Goal: Information Seeking & Learning: Compare options

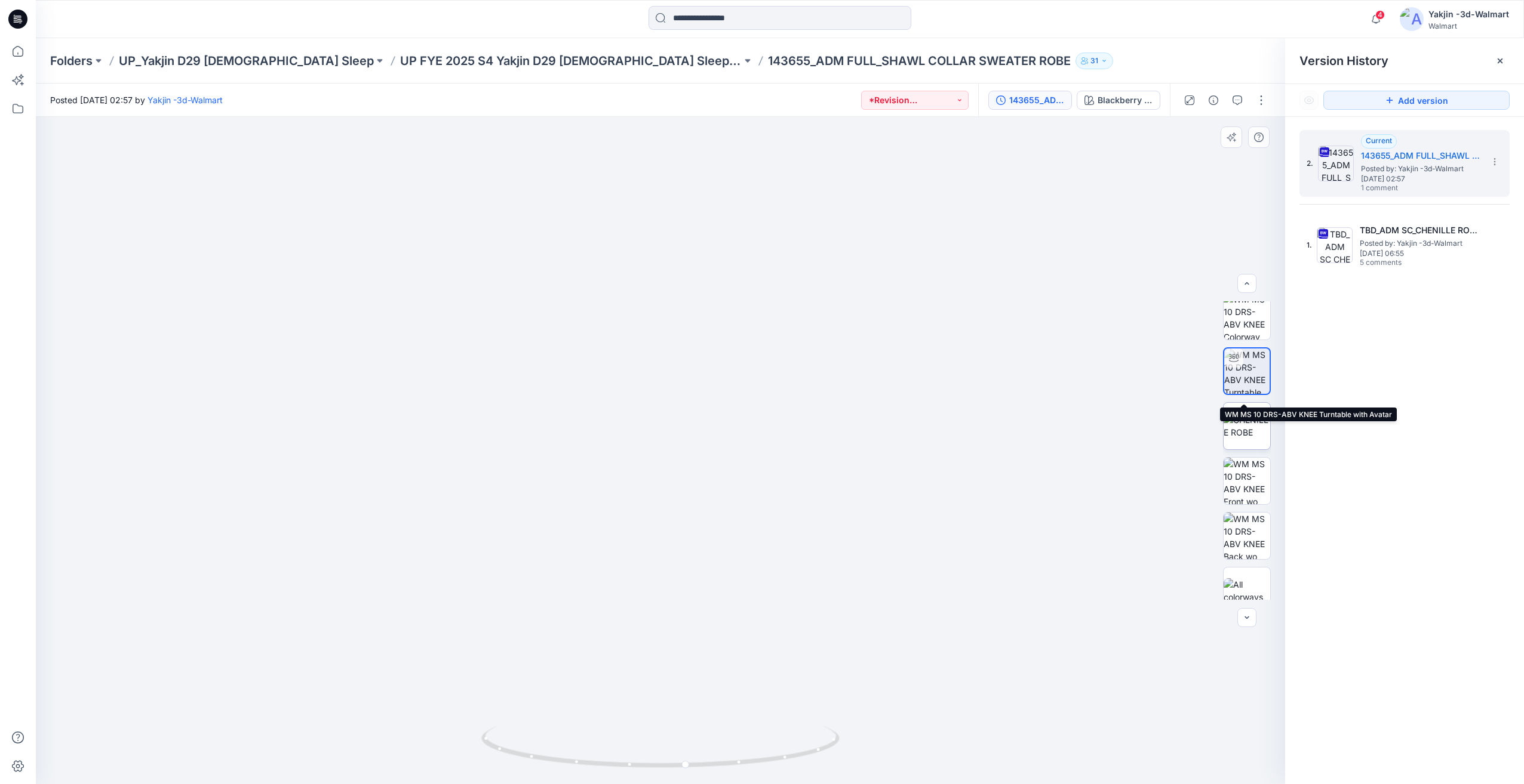
scroll to position [24, 0]
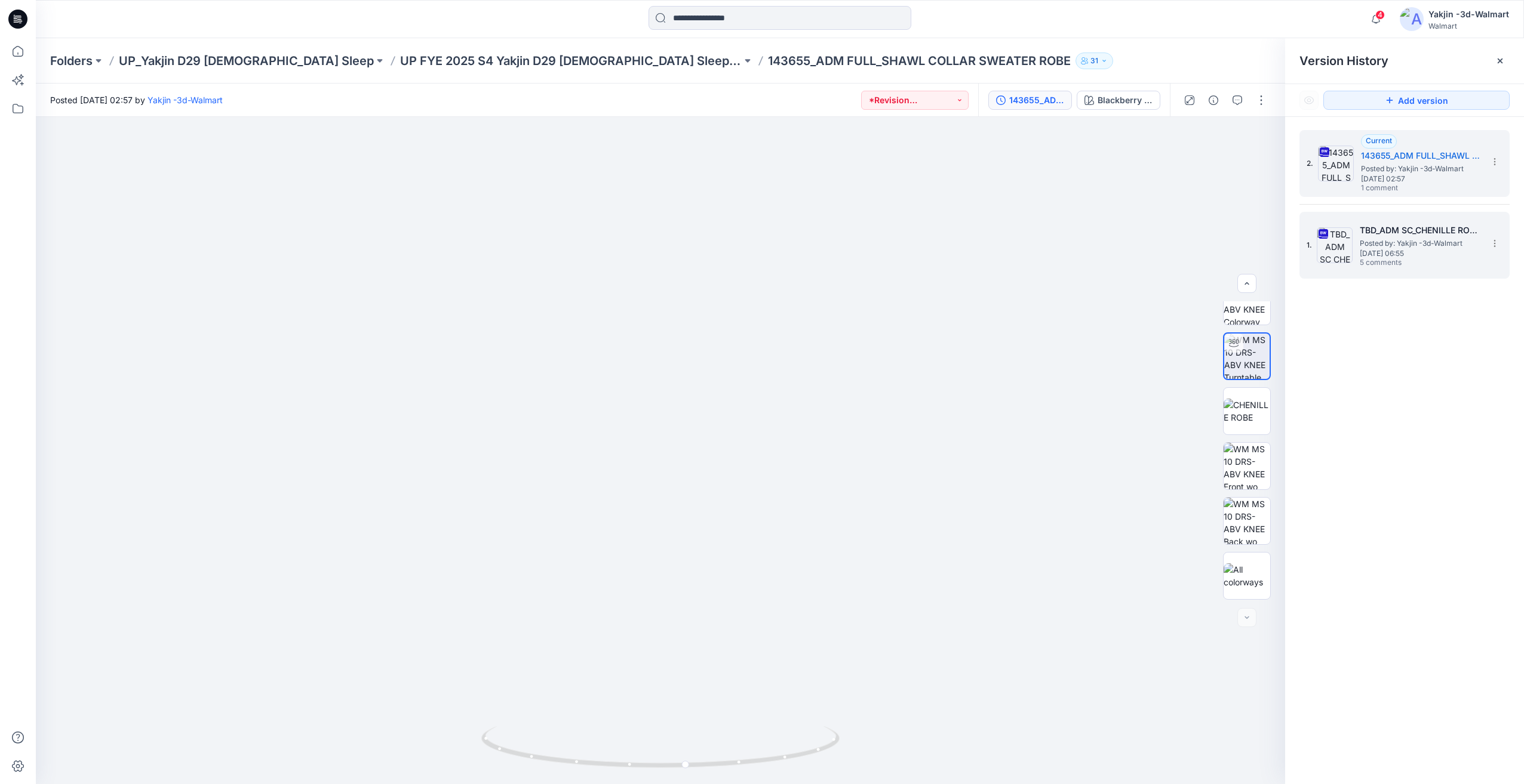
click at [1419, 239] on span "Posted by: Yakjin -3d-Walmart" at bounding box center [1419, 244] width 119 height 12
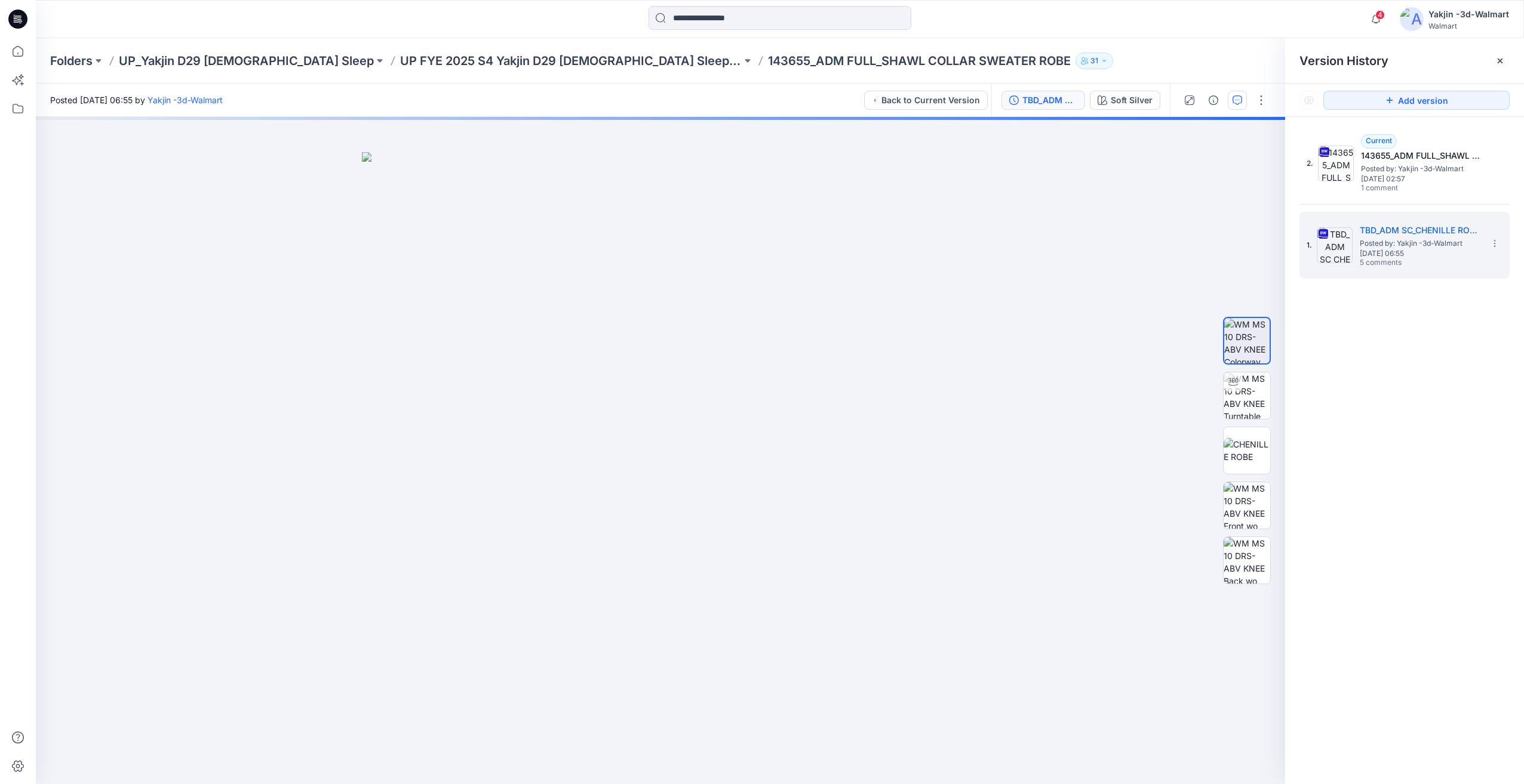
click at [1239, 103] on icon "button" at bounding box center [1237, 100] width 10 height 10
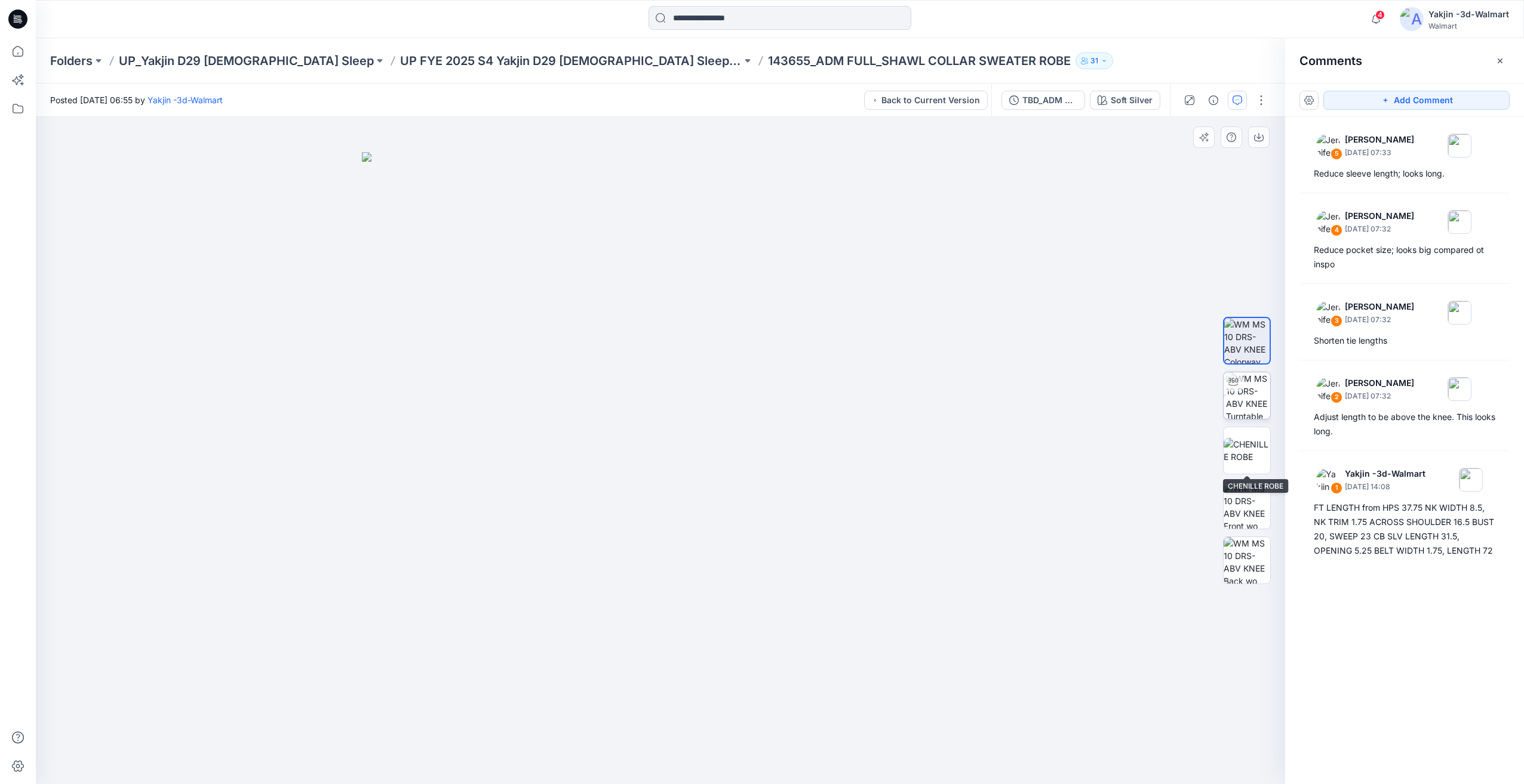
click at [1258, 411] on img at bounding box center [1248, 396] width 44 height 47
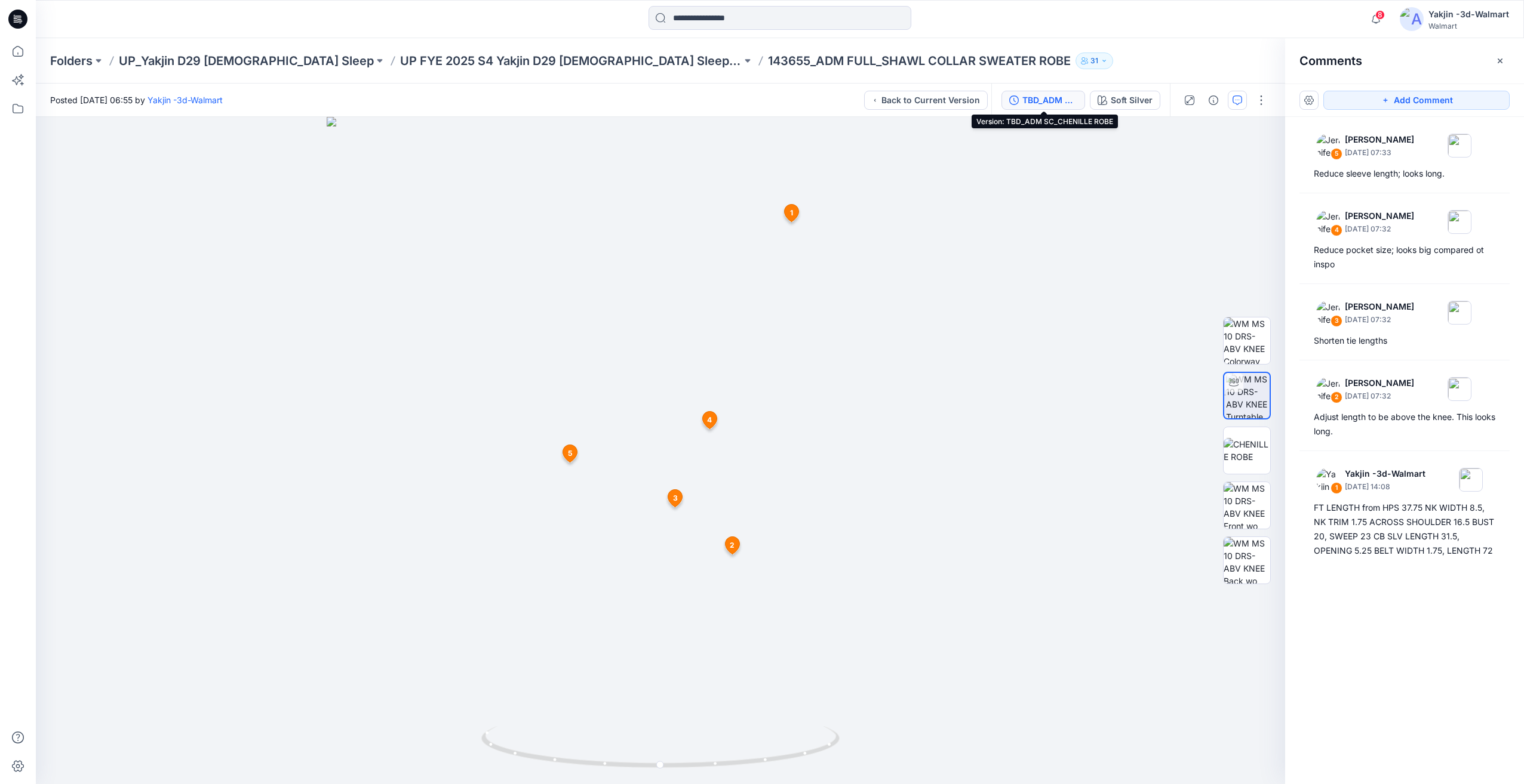
click at [1049, 98] on div "TBD_ADM SC_CHENILLE ROBE" at bounding box center [1050, 100] width 55 height 13
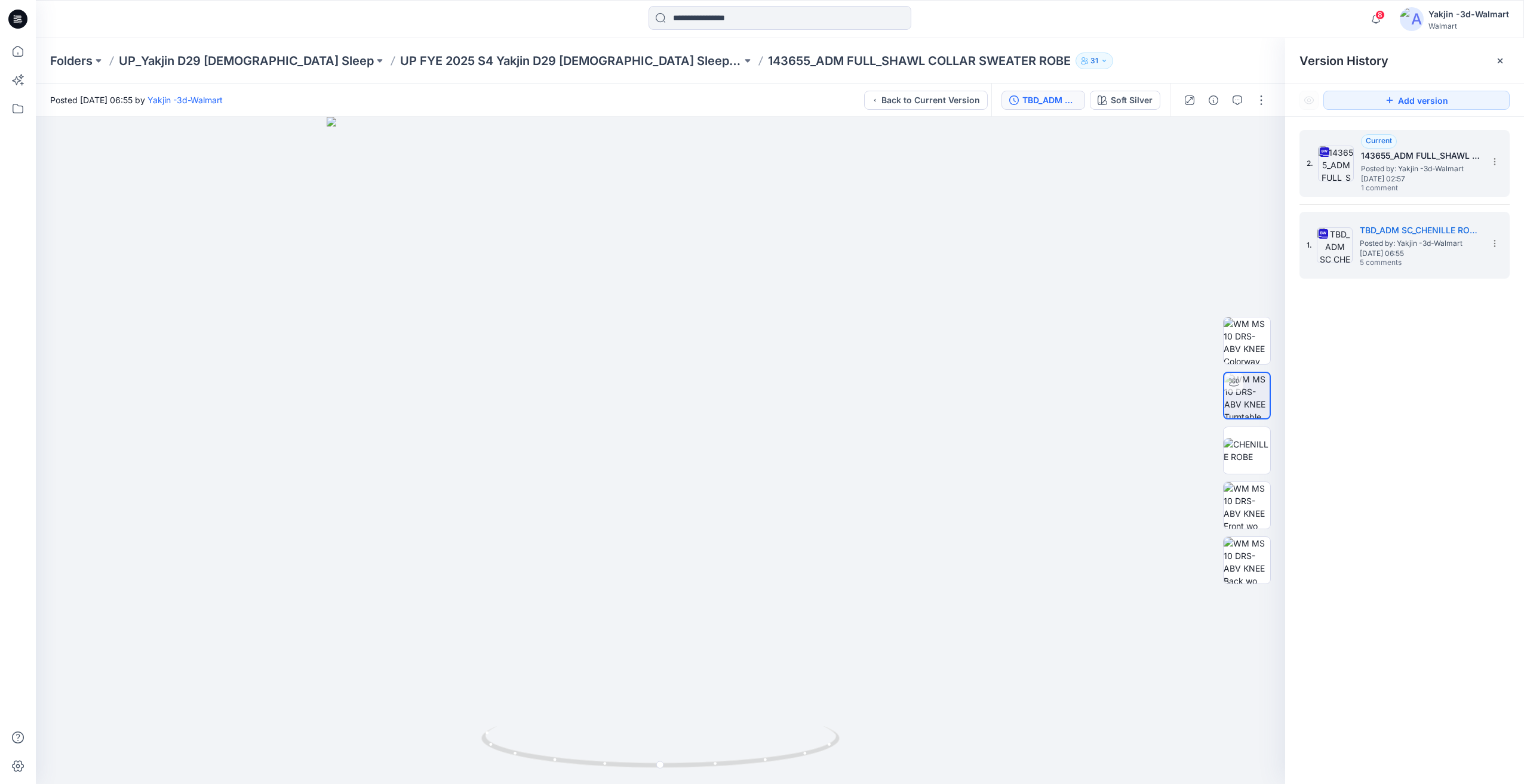
click at [1434, 178] on span "Tuesday, December 26, 2023 02:57" at bounding box center [1421, 179] width 119 height 8
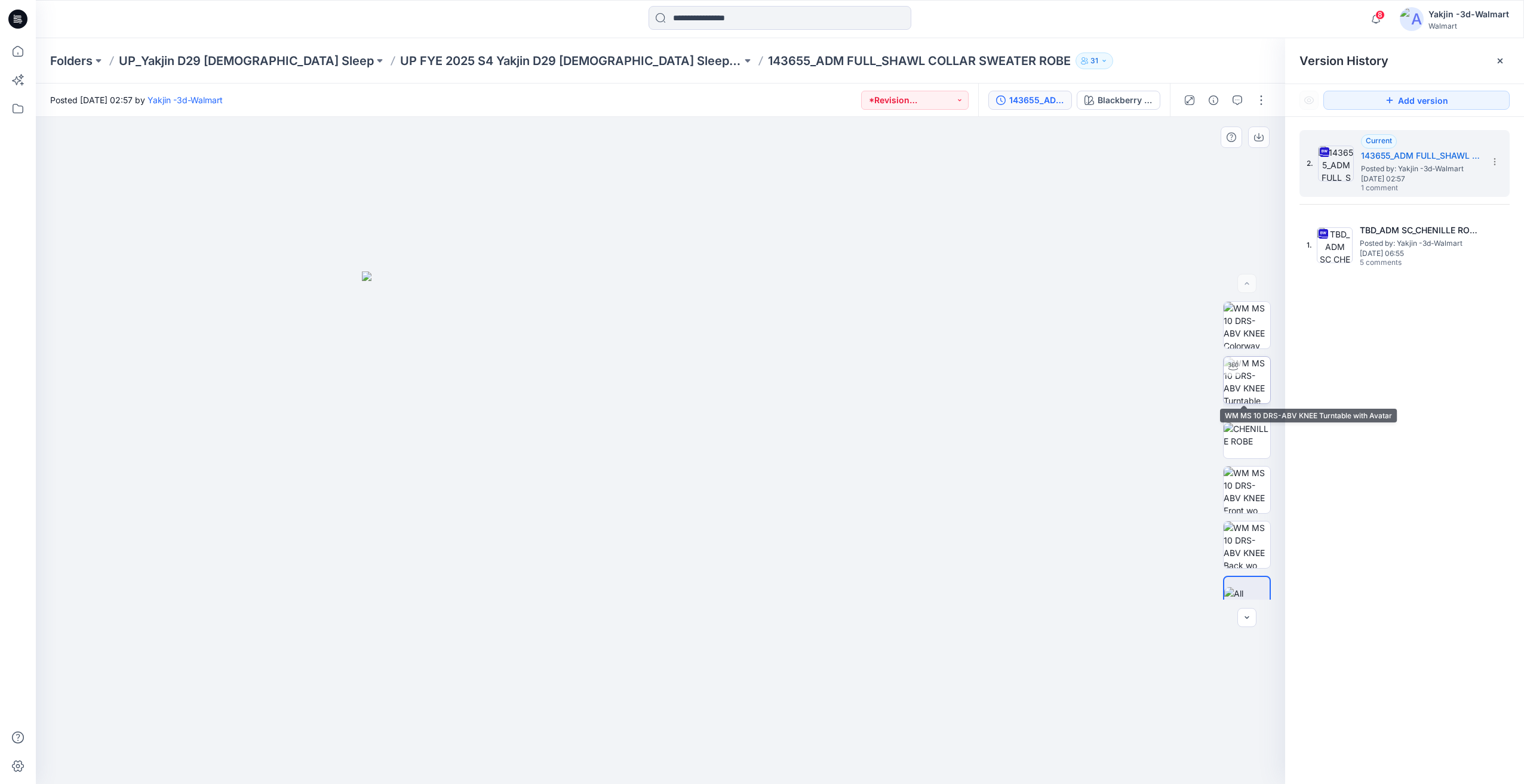
click at [1257, 395] on img at bounding box center [1246, 380] width 47 height 47
click at [527, 53] on p "UP FYE 2025 S4 Yakjin D29 Ladies Sleepwear" at bounding box center [571, 61] width 341 height 17
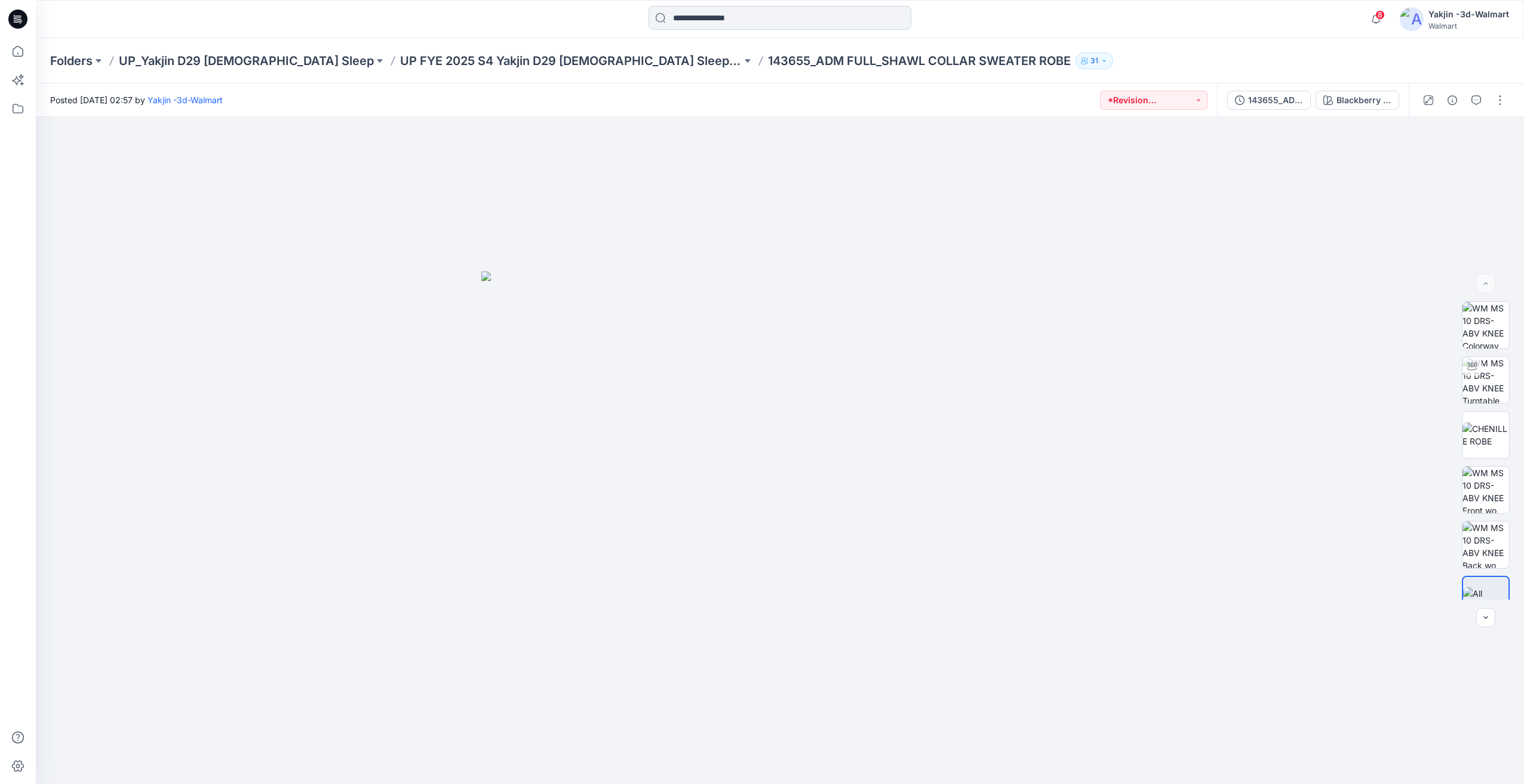
click at [808, 26] on input at bounding box center [780, 17] width 263 height 24
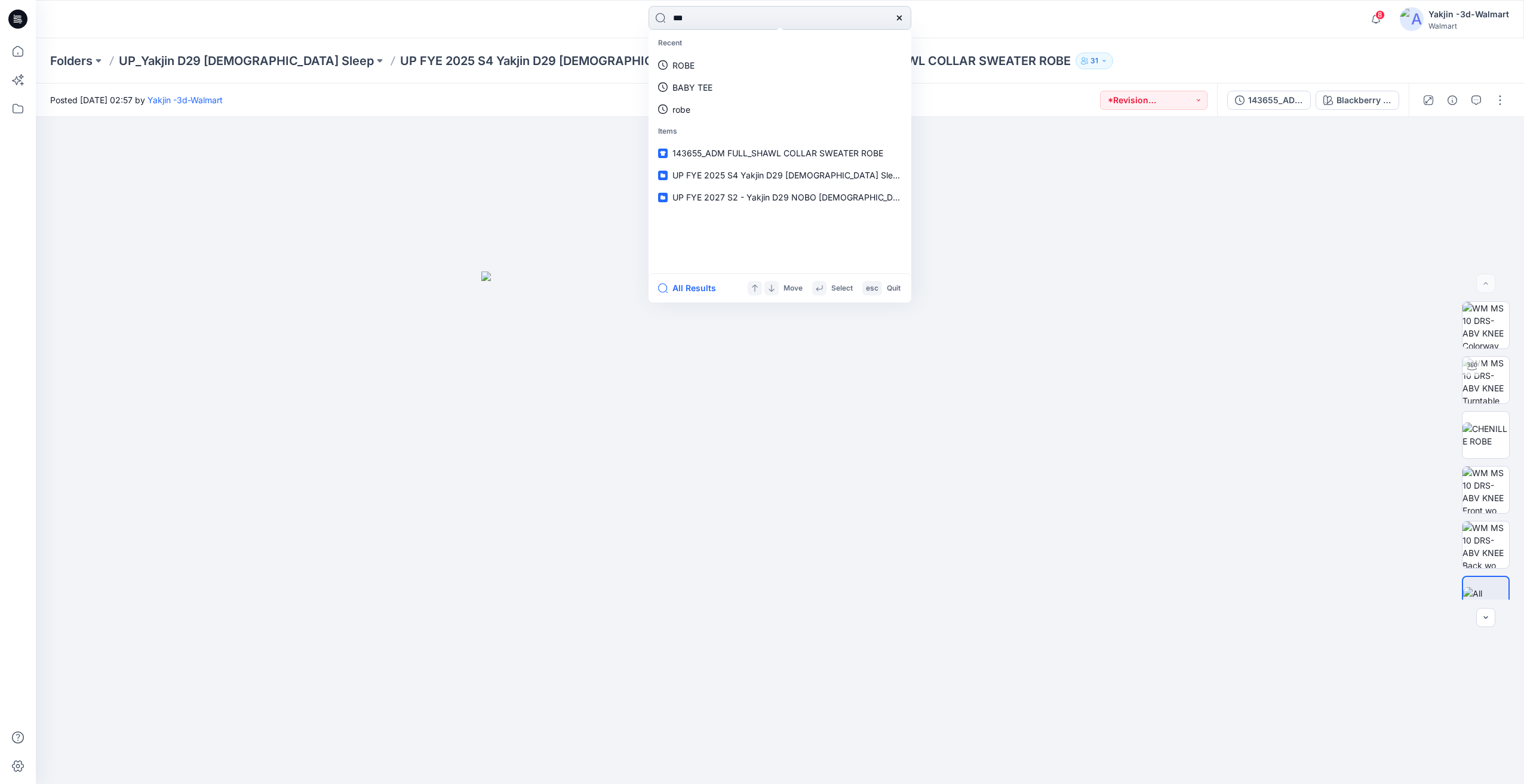
type input "****"
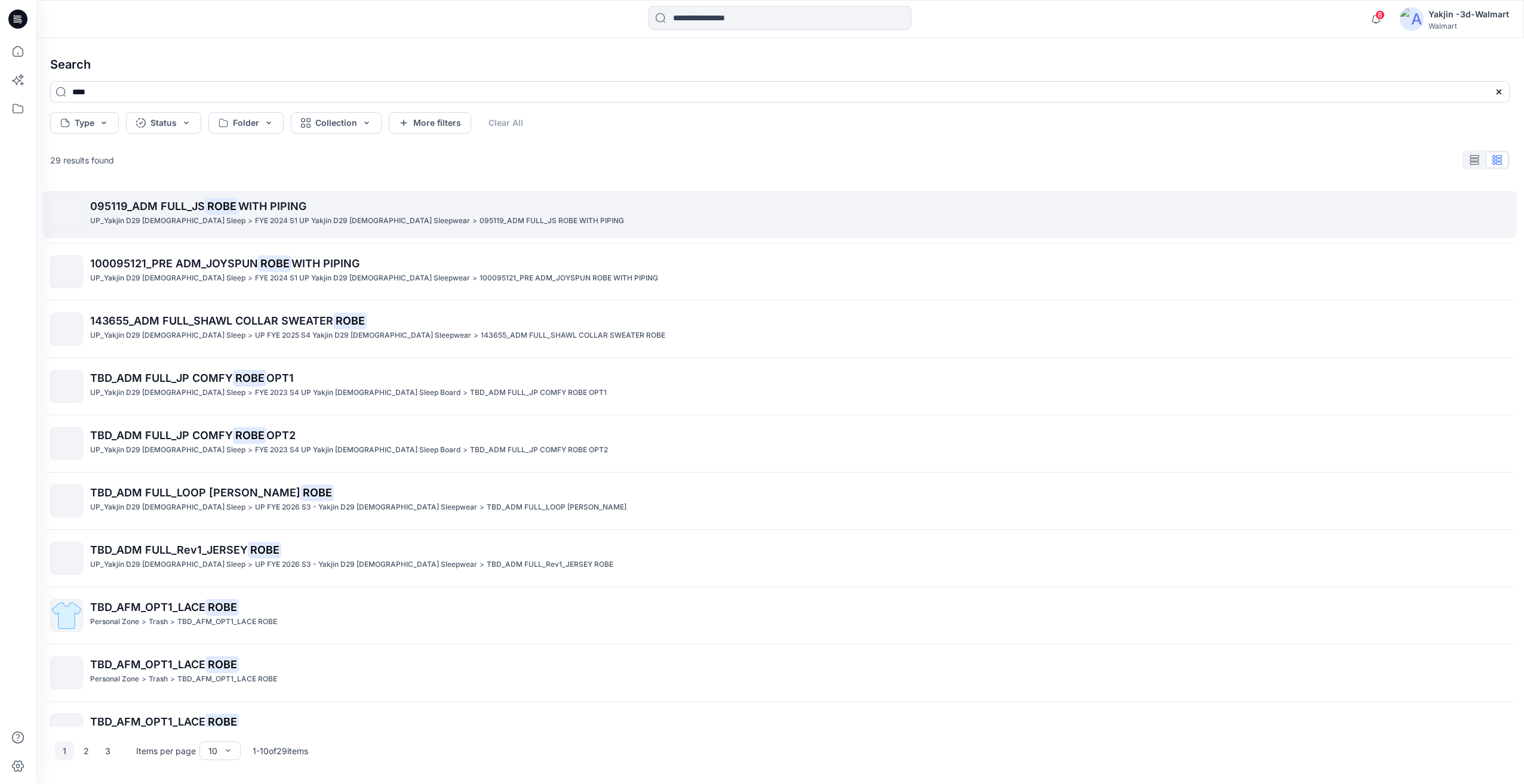
click at [258, 204] on span "WITH PIPING" at bounding box center [272, 206] width 68 height 13
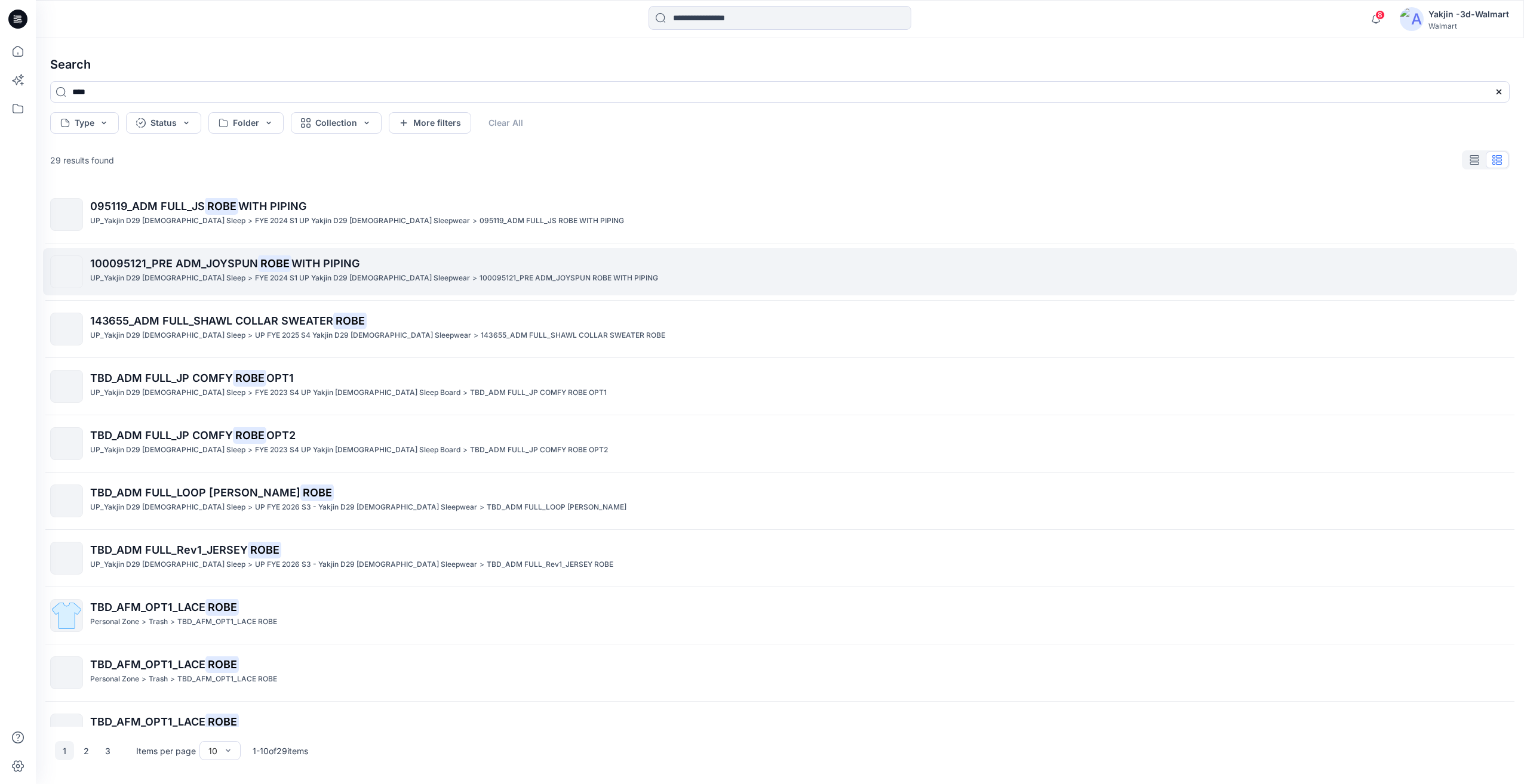
click at [338, 268] on span "WITH PIPING" at bounding box center [325, 263] width 68 height 13
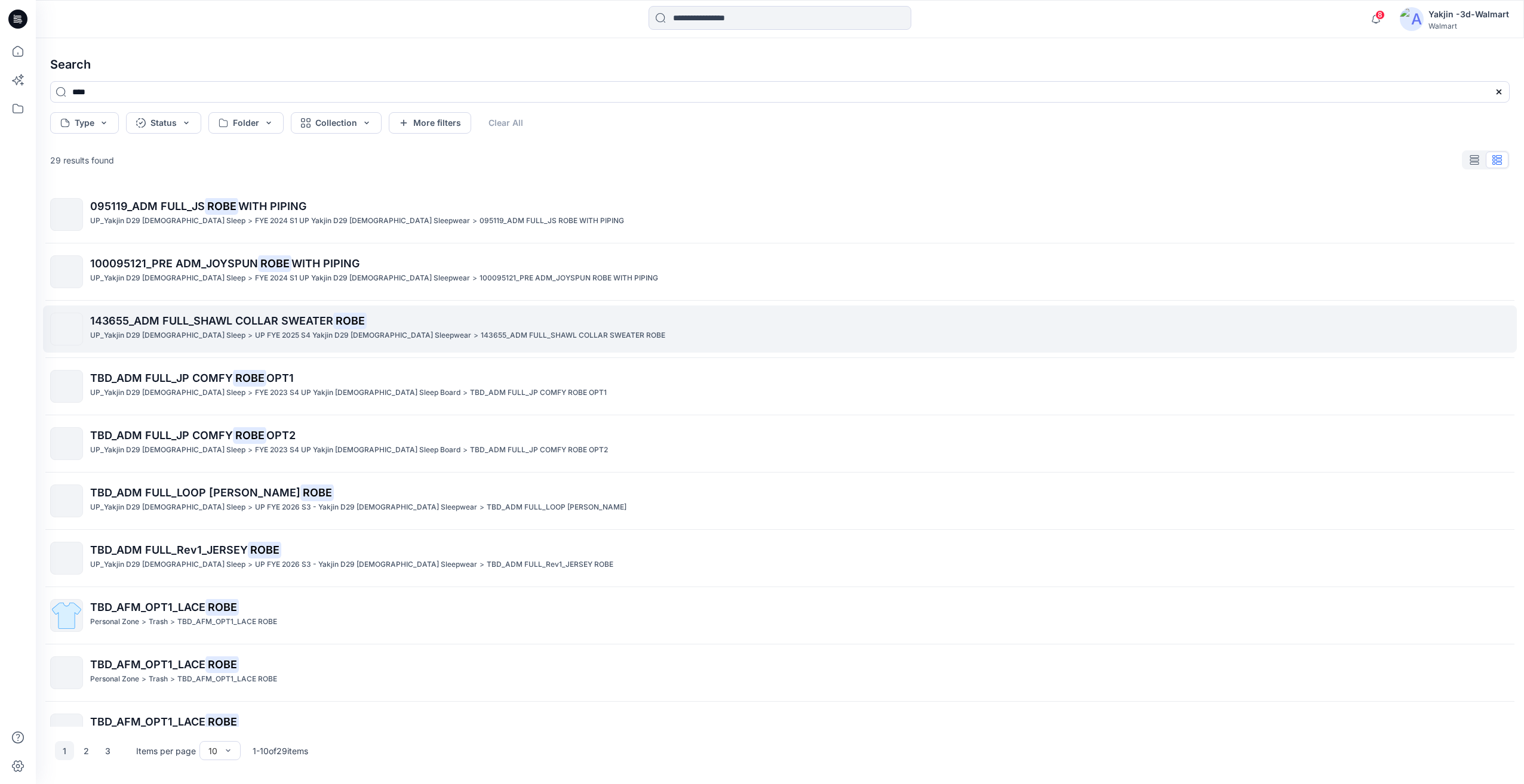
click at [303, 321] on span "143655_ADM FULL_SHAWL COLLAR SWEATER" at bounding box center [212, 321] width 243 height 13
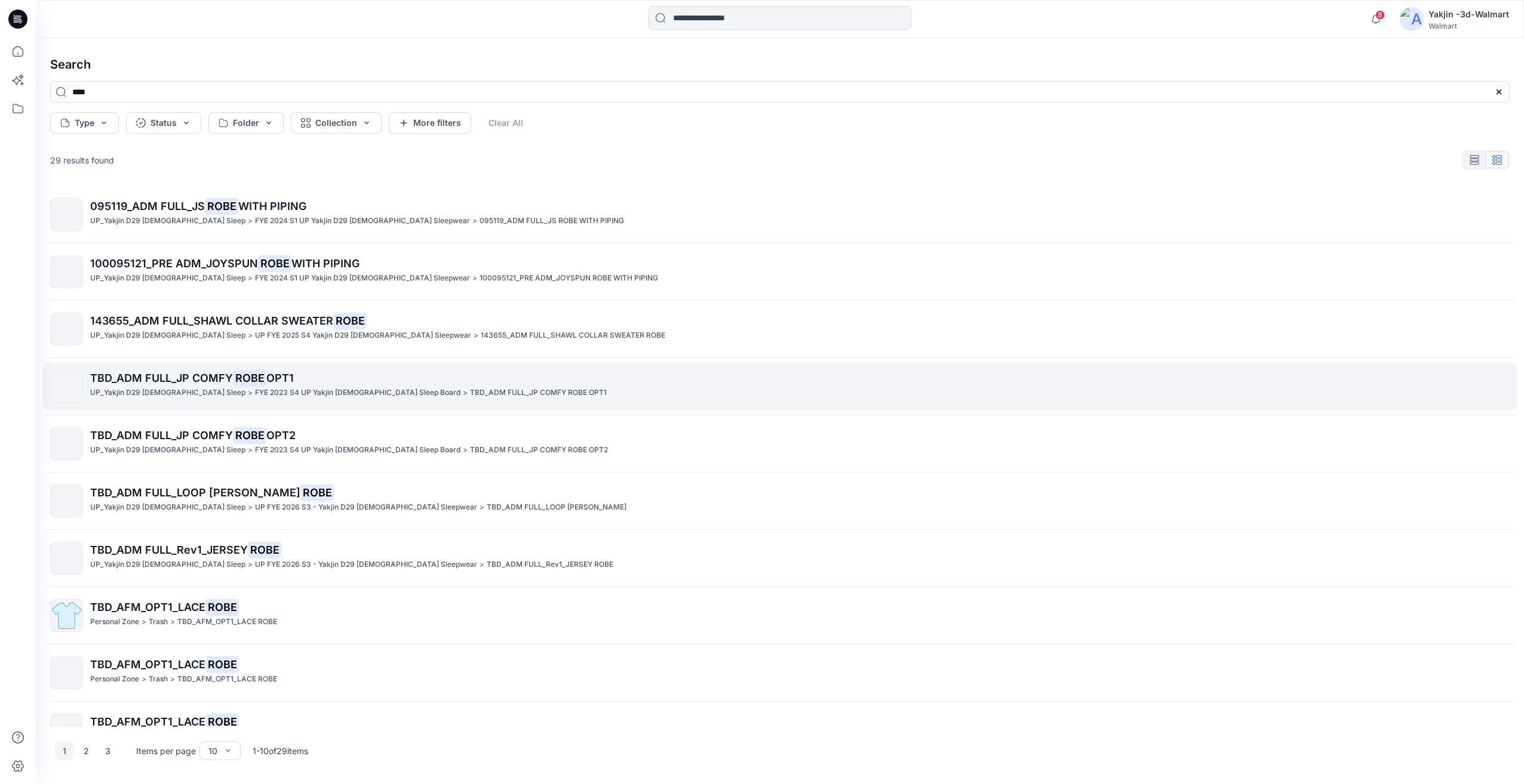
click at [256, 375] on mark "ROBE" at bounding box center [250, 378] width 33 height 17
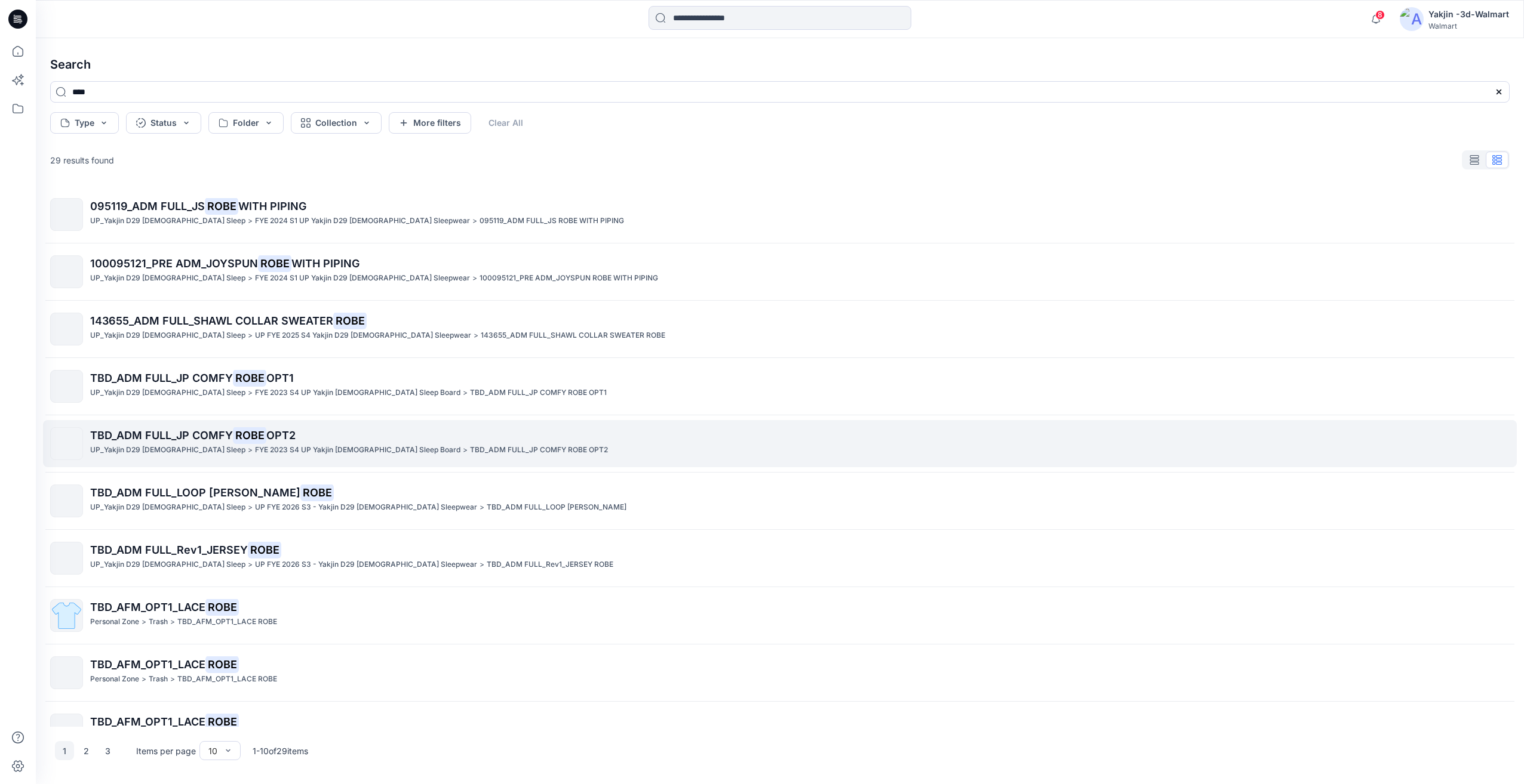
click at [248, 437] on mark "ROBE" at bounding box center [250, 435] width 33 height 17
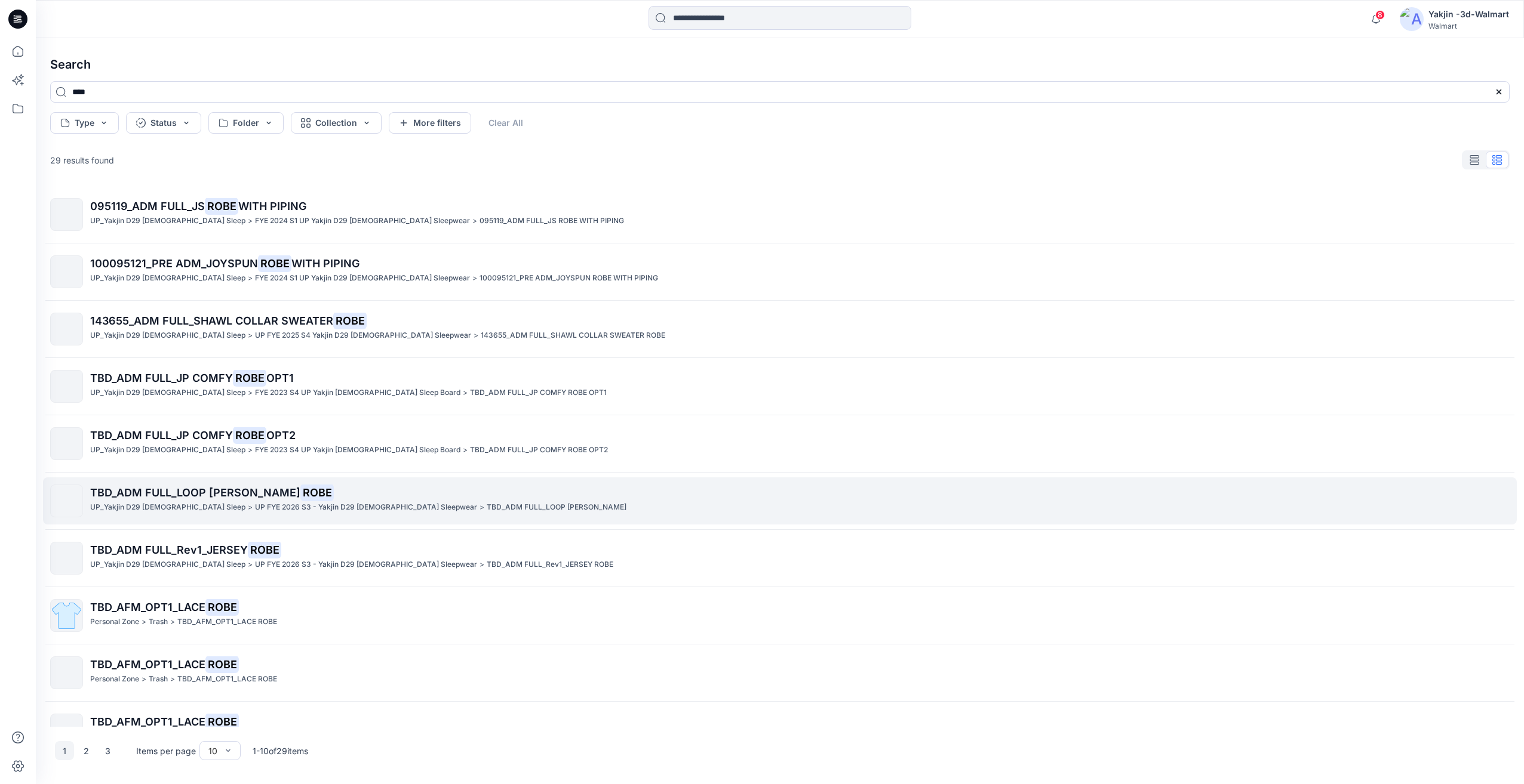
click at [213, 494] on span "TBD_ADM FULL_LOOP TERRY" at bounding box center [196, 493] width 210 height 13
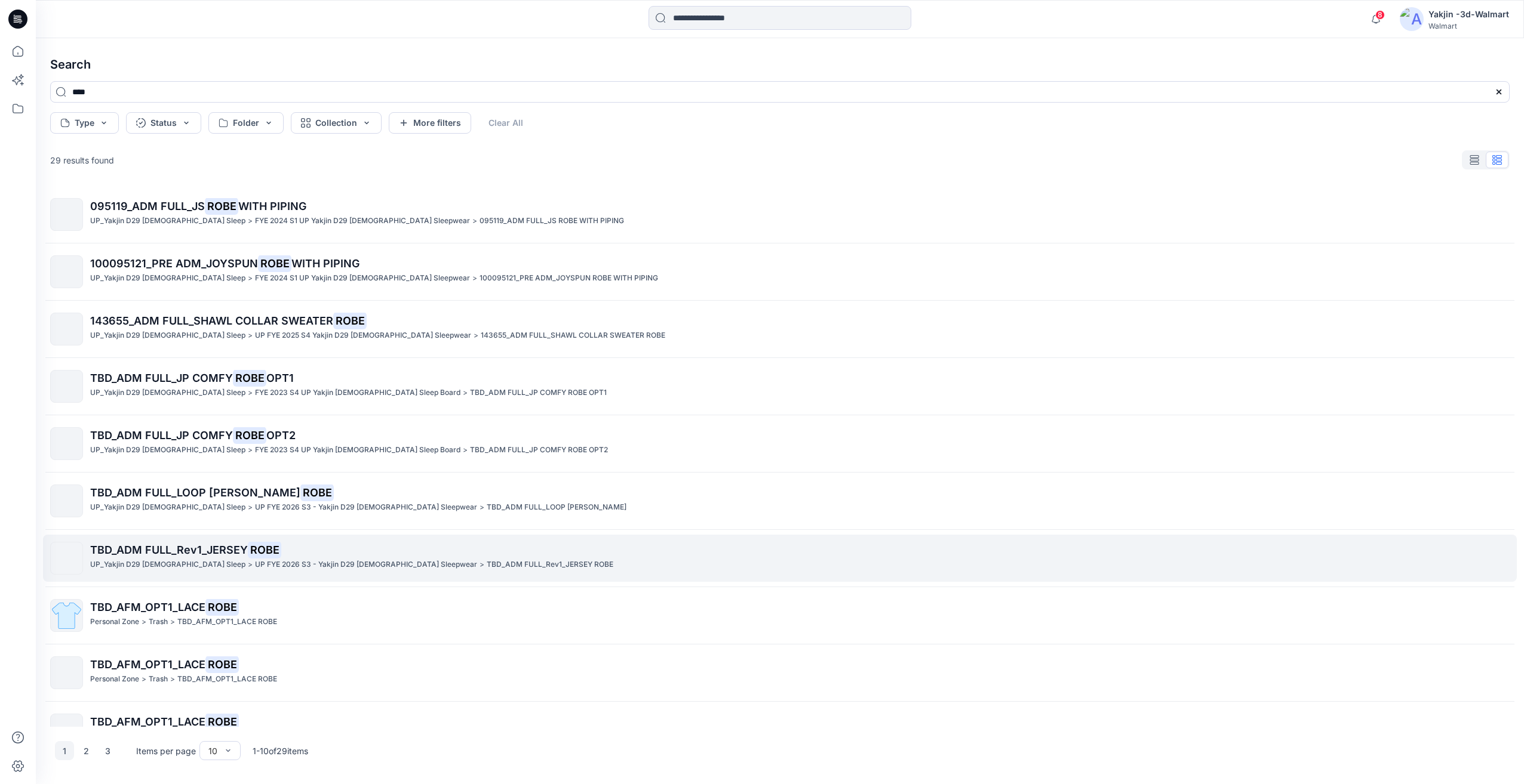
click at [221, 547] on span "TBD_ADM FULL_Rev1_JERSEY" at bounding box center [169, 550] width 158 height 13
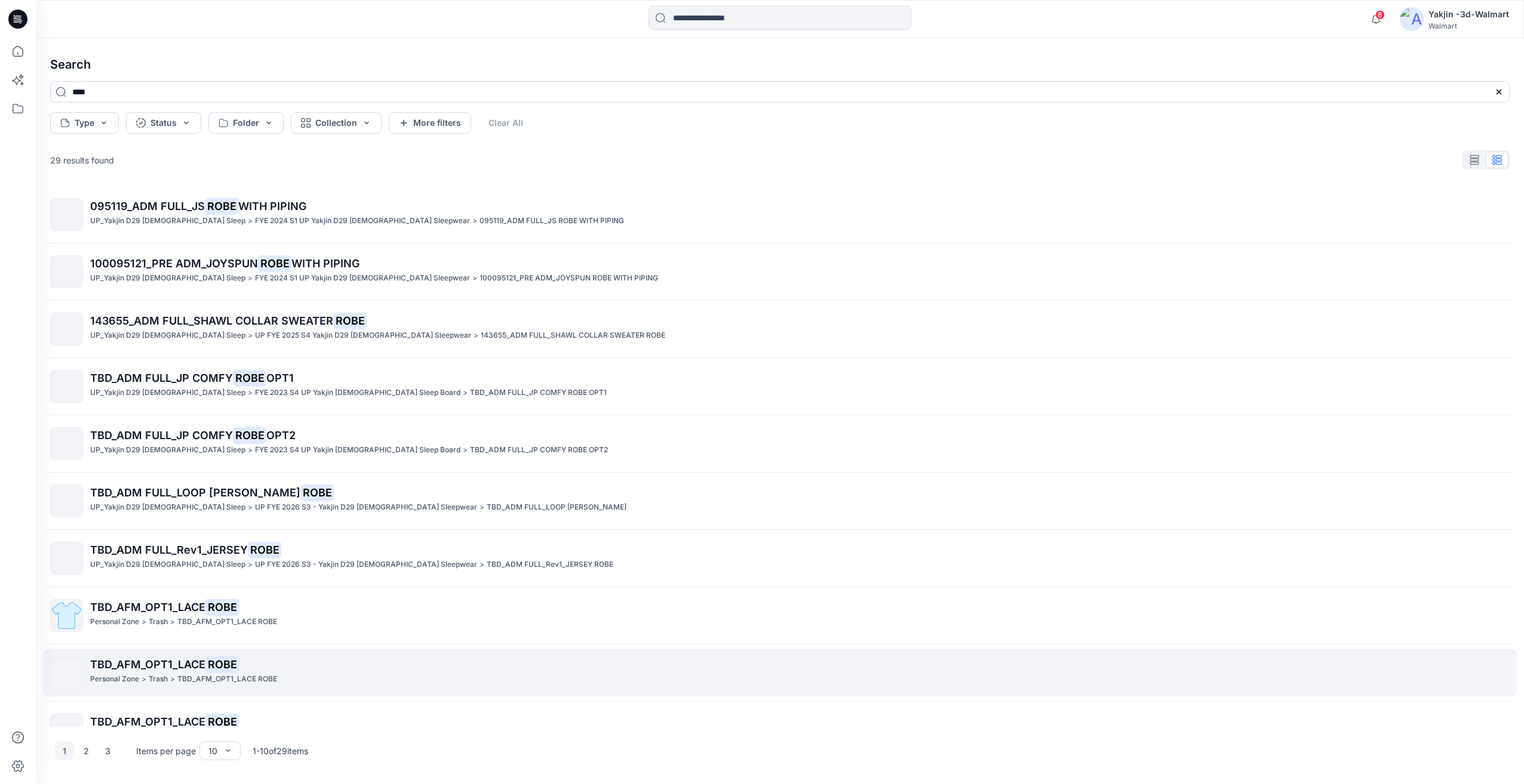
click at [194, 664] on span "TBD_AFM_OPT1_LACE" at bounding box center [148, 665] width 115 height 13
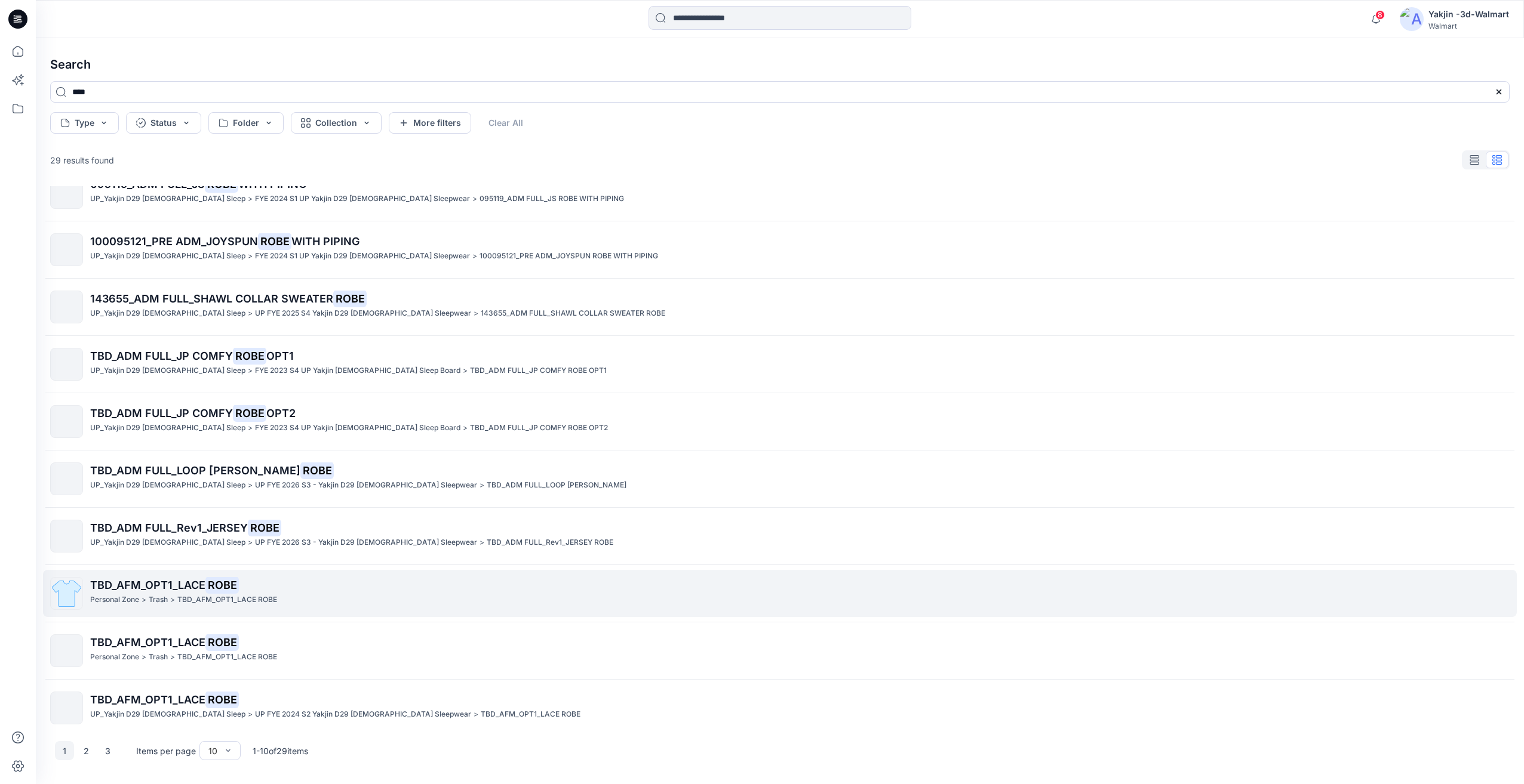
scroll to position [32, 0]
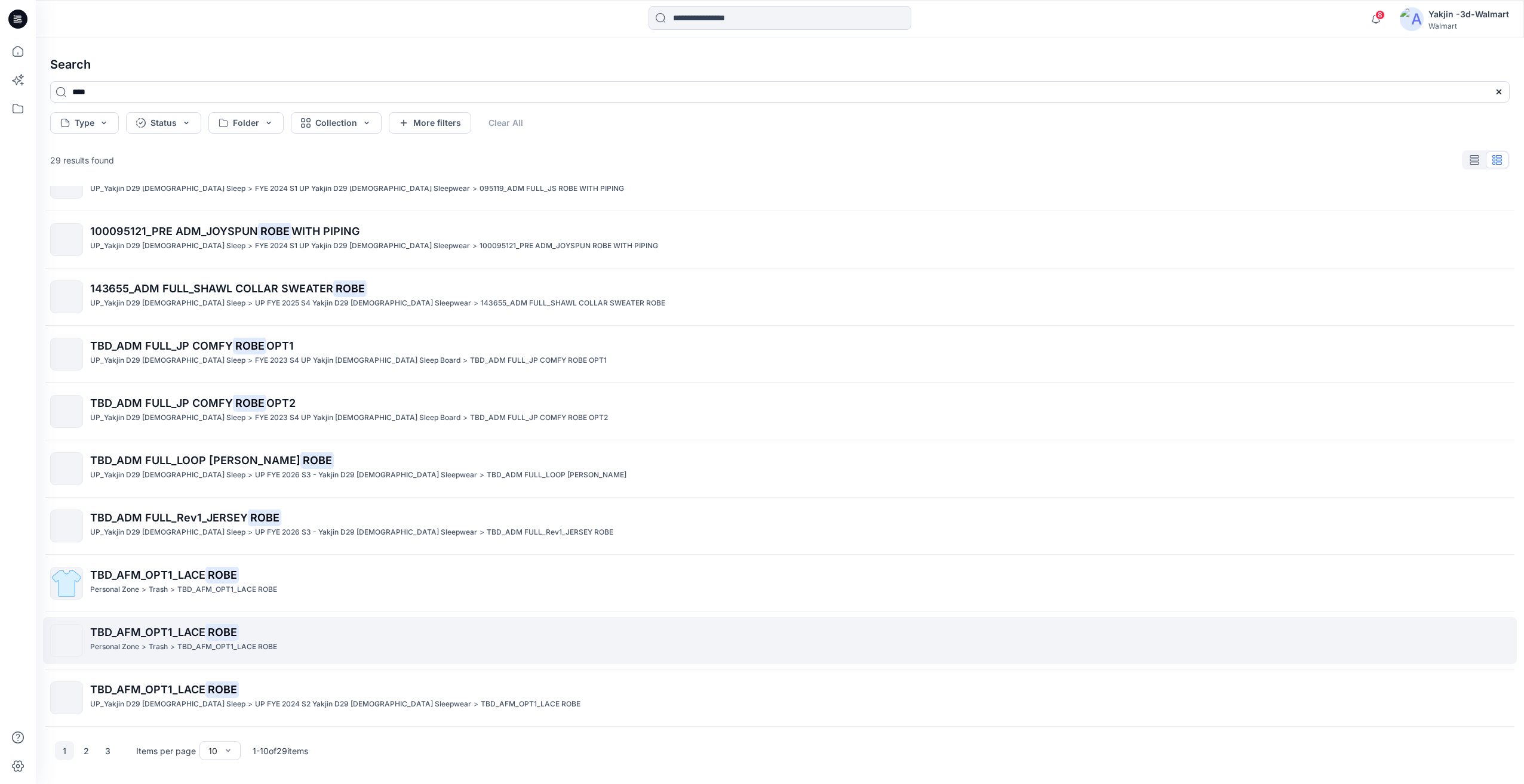
click at [196, 636] on span "TBD_AFM_OPT1_LACE" at bounding box center [148, 633] width 115 height 13
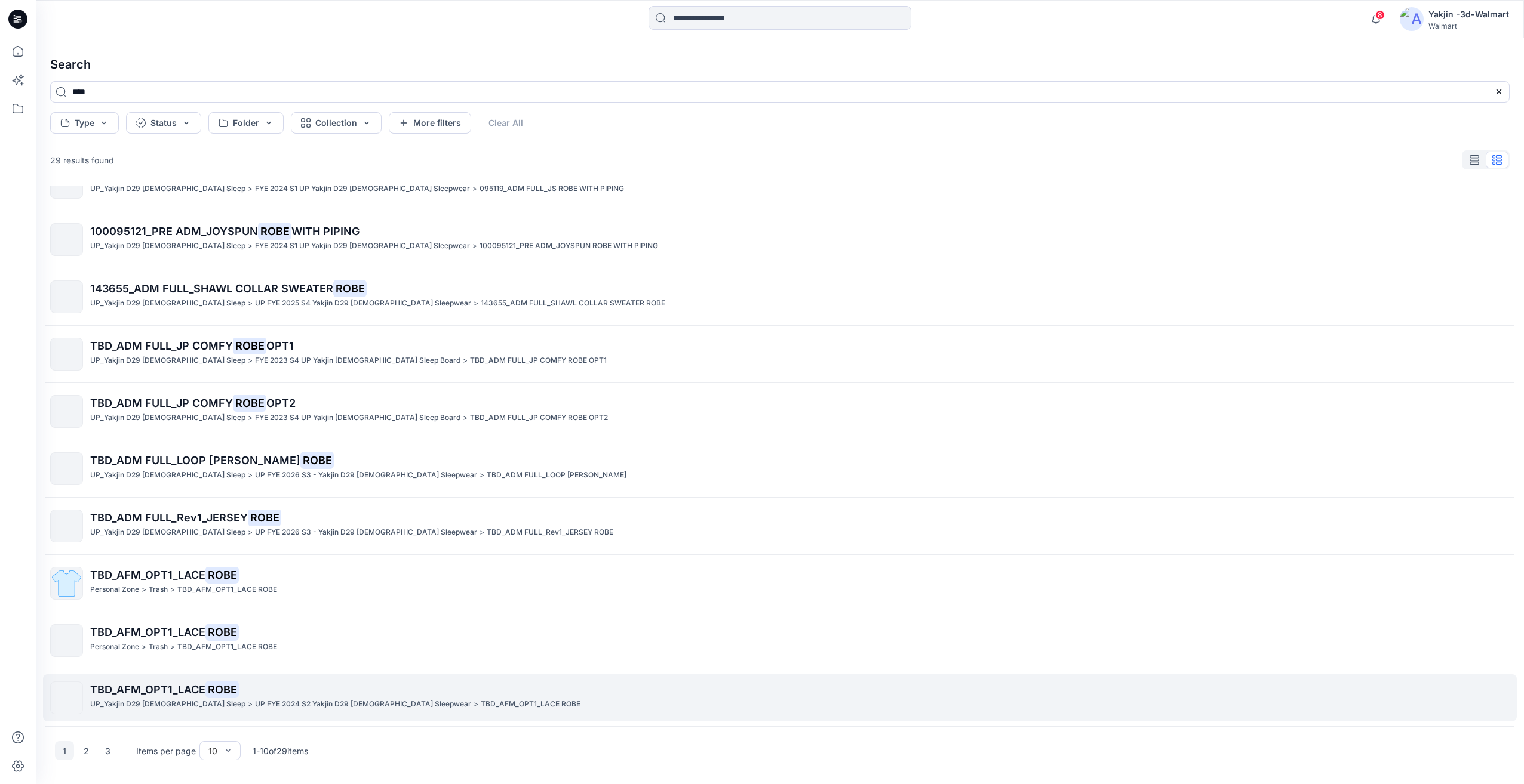
drag, startPoint x: 185, startPoint y: 687, endPoint x: 199, endPoint y: 680, distance: 15.7
click at [185, 687] on span "TBD_AFM_OPT1_LACE" at bounding box center [148, 690] width 115 height 13
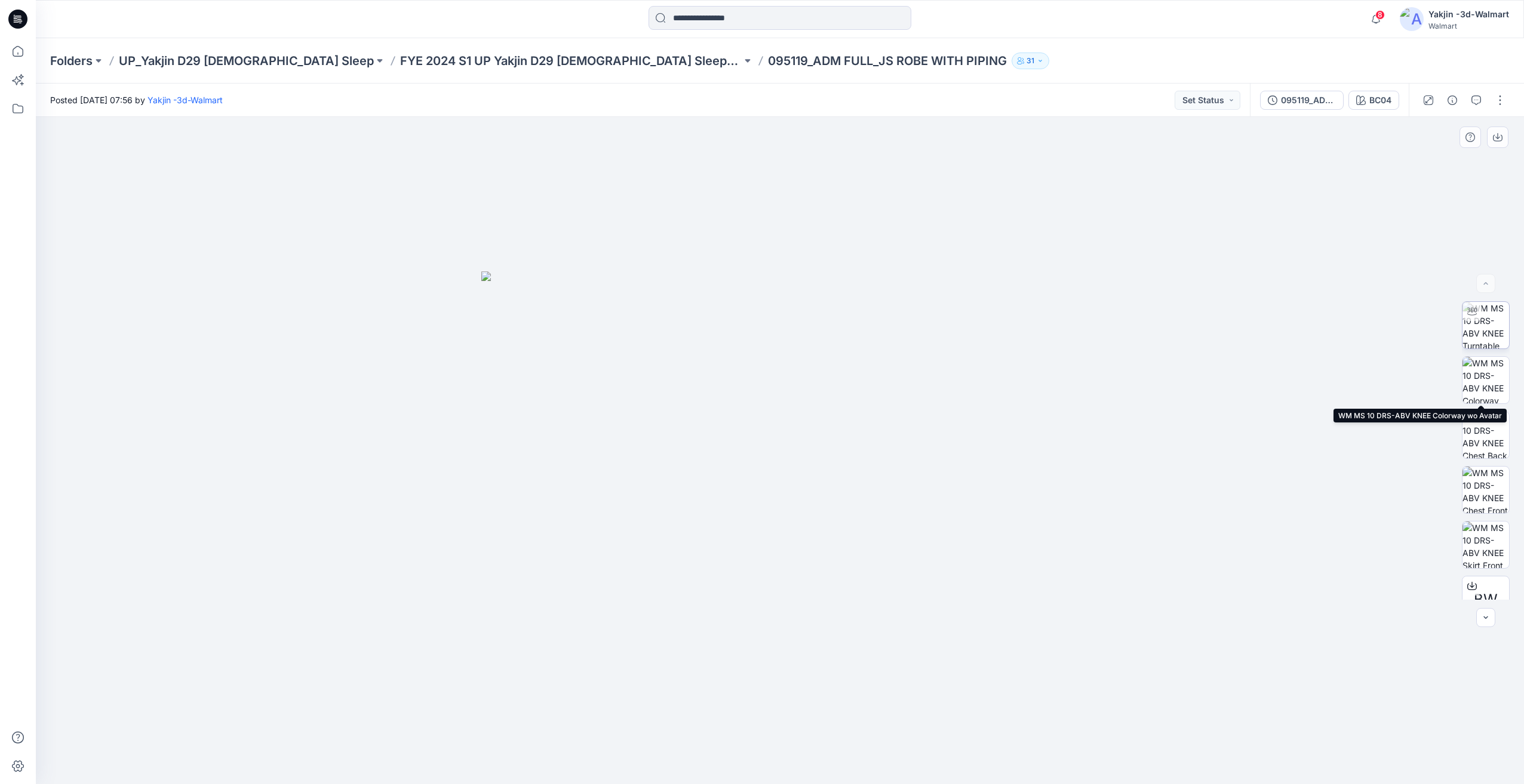
click at [1486, 342] on img at bounding box center [1486, 325] width 47 height 47
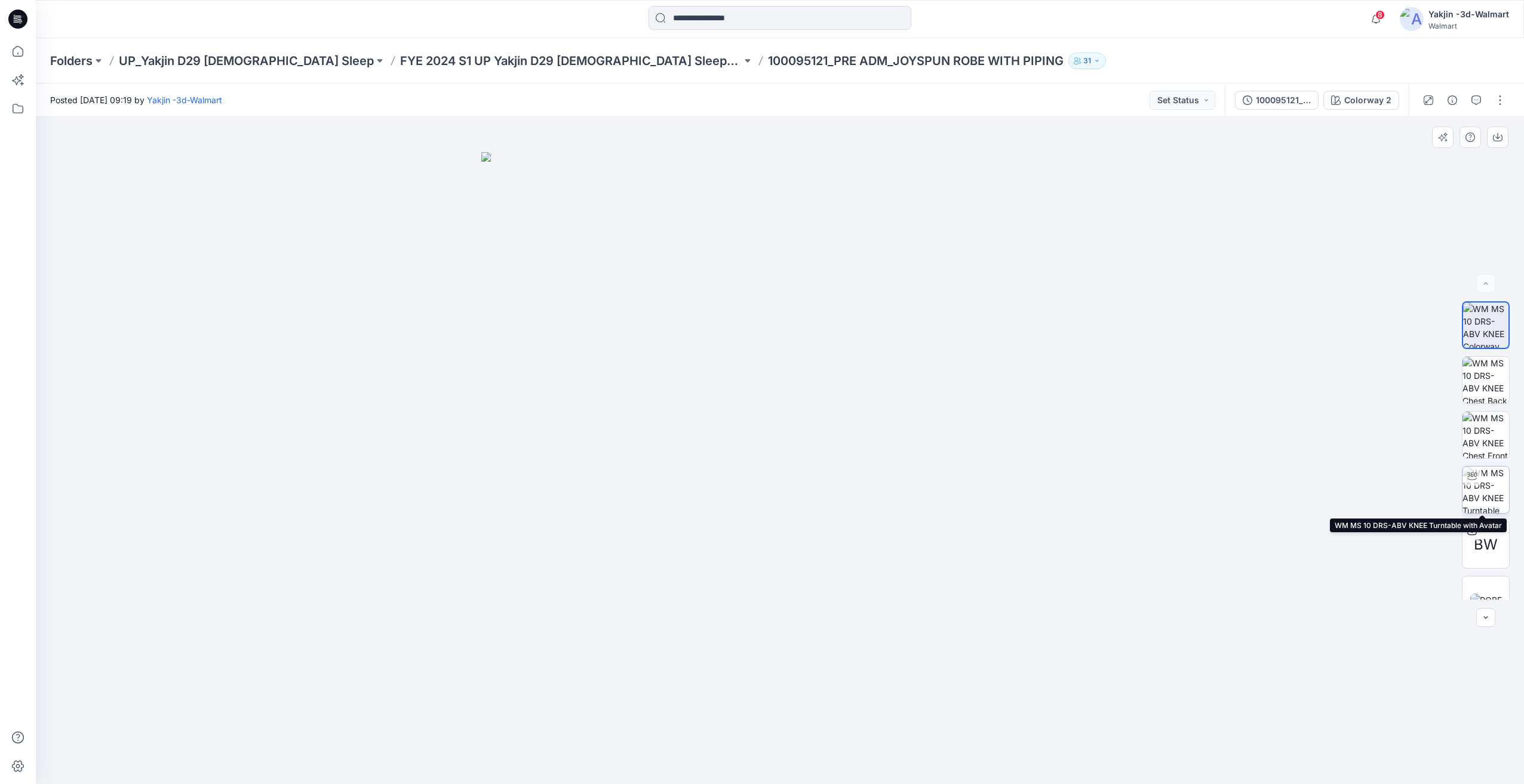
click at [1487, 513] on div at bounding box center [1486, 490] width 47 height 47
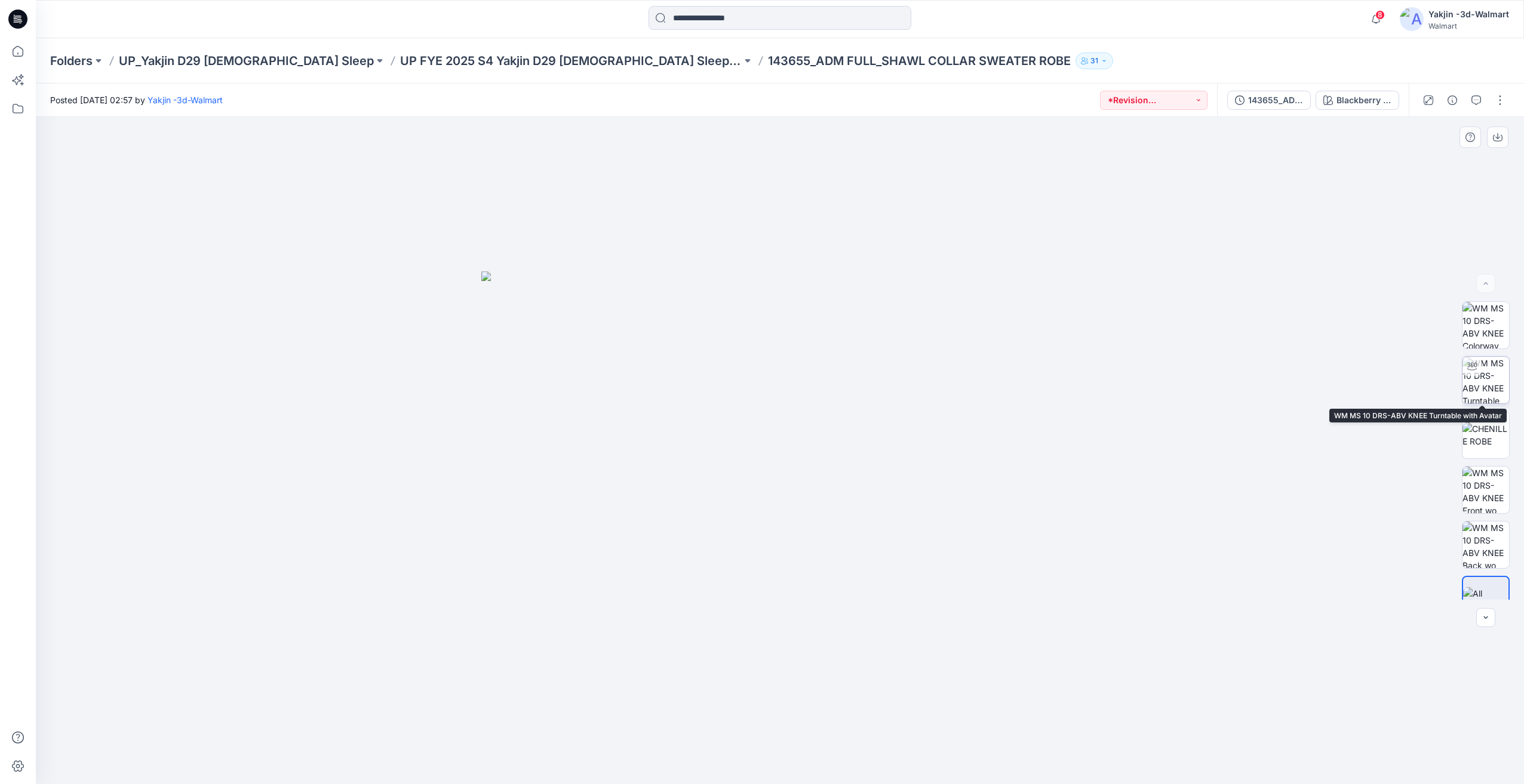
click at [1489, 381] on img at bounding box center [1486, 380] width 47 height 47
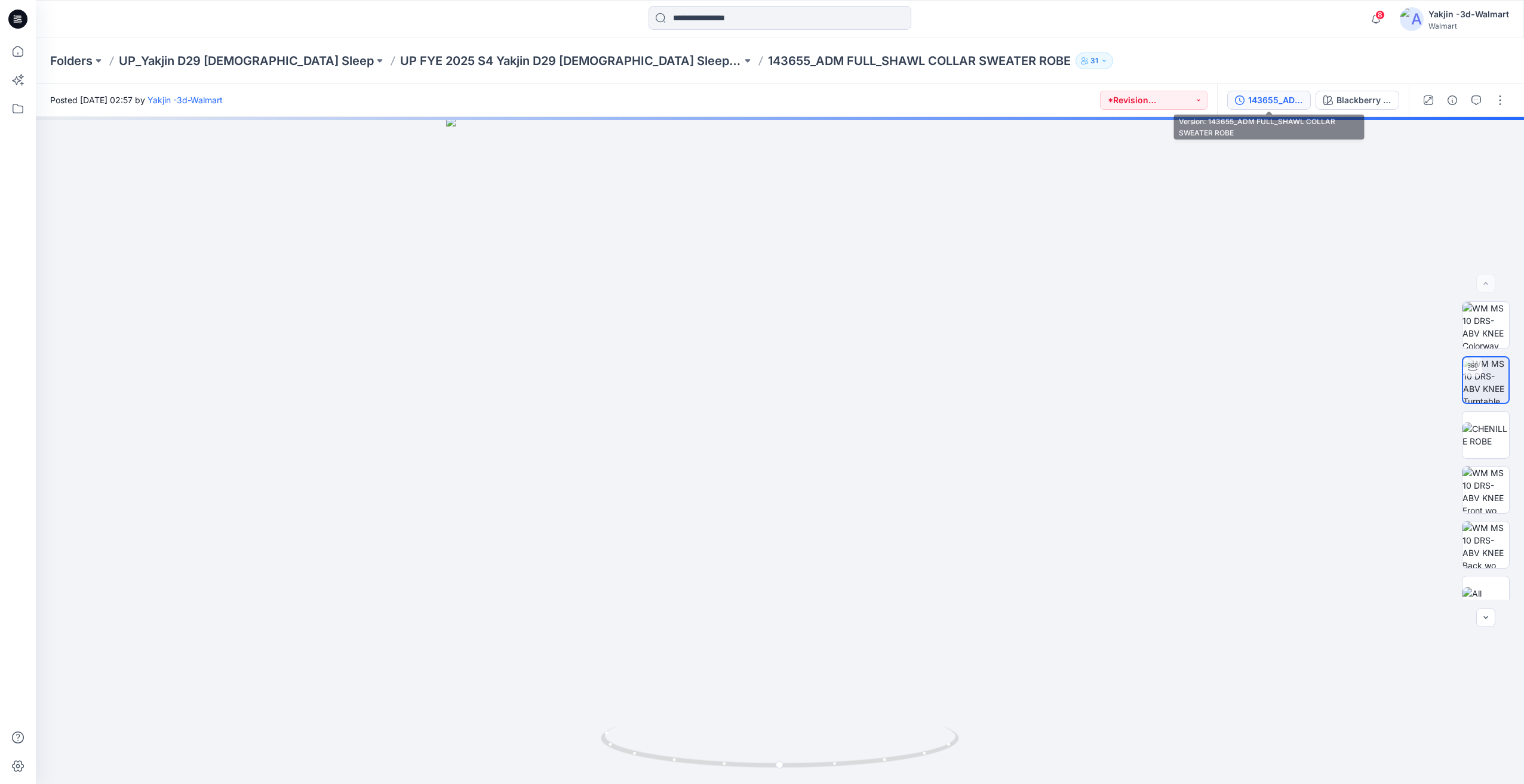
click at [1300, 108] on button "143655_ADM FULL_SHAWL COLLAR SWEATER ROBE" at bounding box center [1269, 100] width 83 height 19
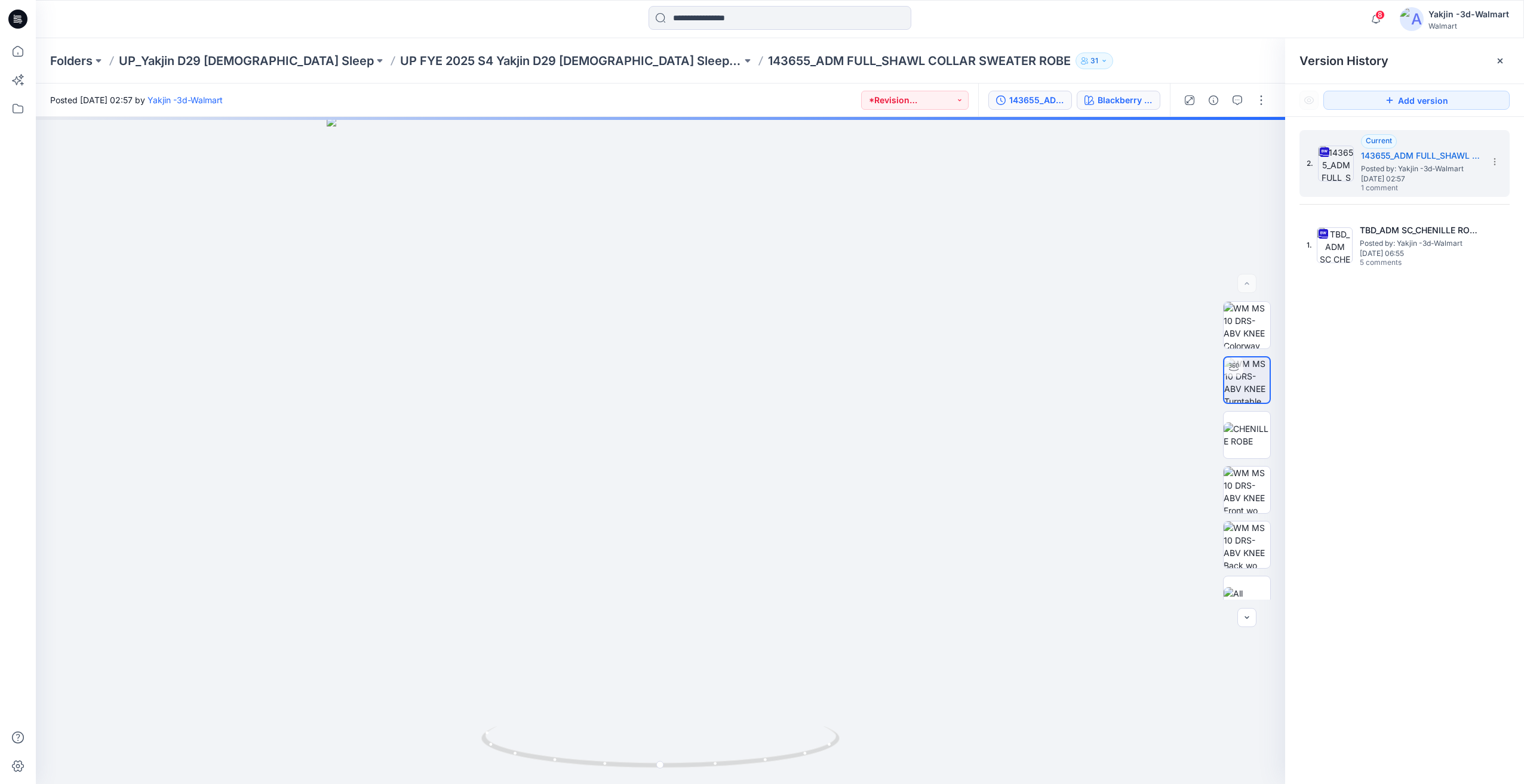
click at [1137, 105] on div "Blackberry Stain" at bounding box center [1125, 100] width 55 height 13
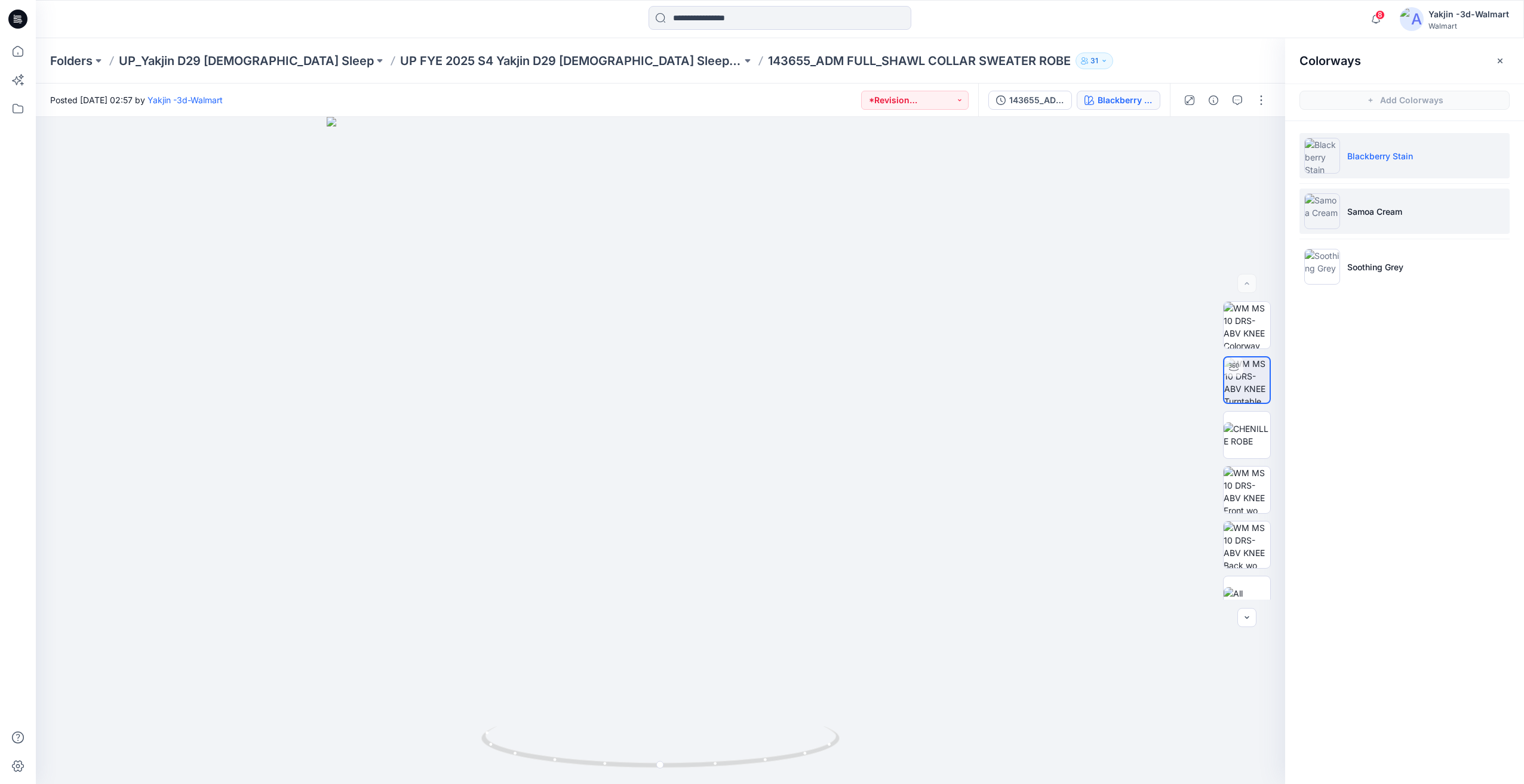
click at [1384, 211] on p "Samoa Cream" at bounding box center [1375, 212] width 55 height 13
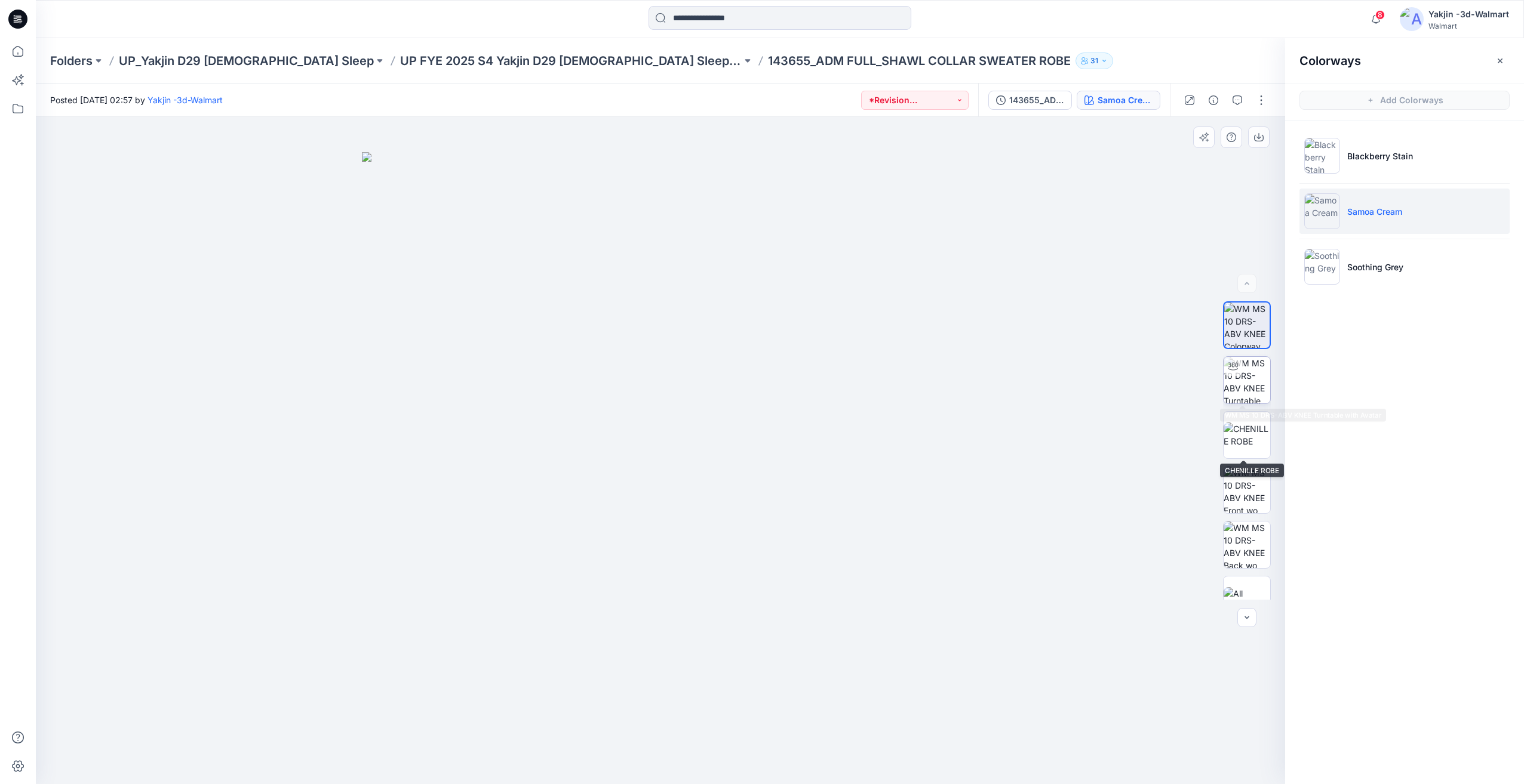
click at [1232, 395] on img at bounding box center [1246, 380] width 47 height 47
drag, startPoint x: 707, startPoint y: 700, endPoint x: 630, endPoint y: 718, distance: 79.1
click at [630, 718] on img at bounding box center [660, 438] width 722 height 690
drag, startPoint x: 713, startPoint y: 728, endPoint x: 648, endPoint y: 731, distance: 65.1
click at [648, 731] on icon at bounding box center [661, 749] width 361 height 45
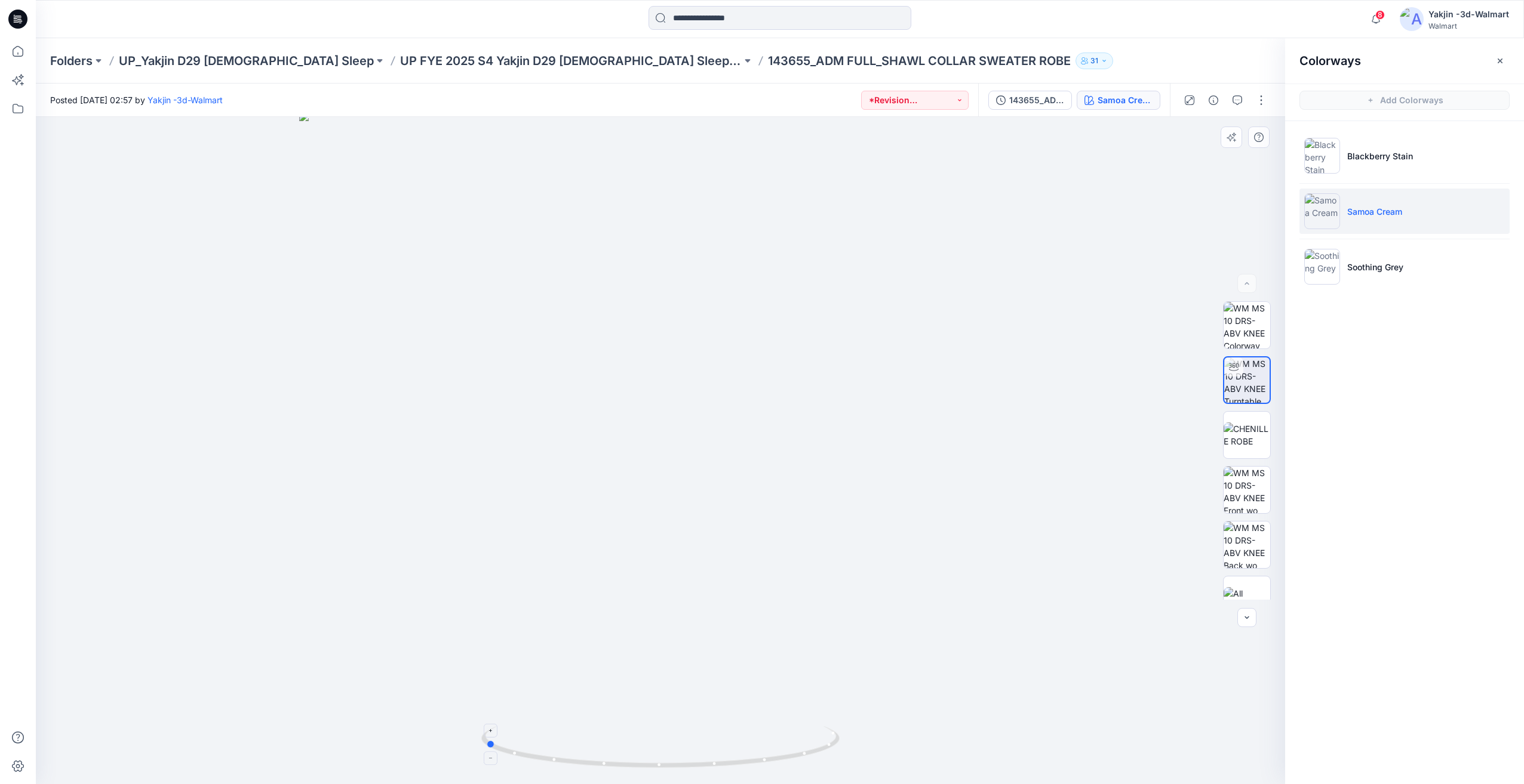
drag, startPoint x: 717, startPoint y: 744, endPoint x: 611, endPoint y: 744, distance: 106.0
click at [600, 744] on icon at bounding box center [661, 749] width 361 height 45
drag, startPoint x: 761, startPoint y: 742, endPoint x: 598, endPoint y: 742, distance: 163.0
click at [598, 742] on icon at bounding box center [661, 749] width 361 height 45
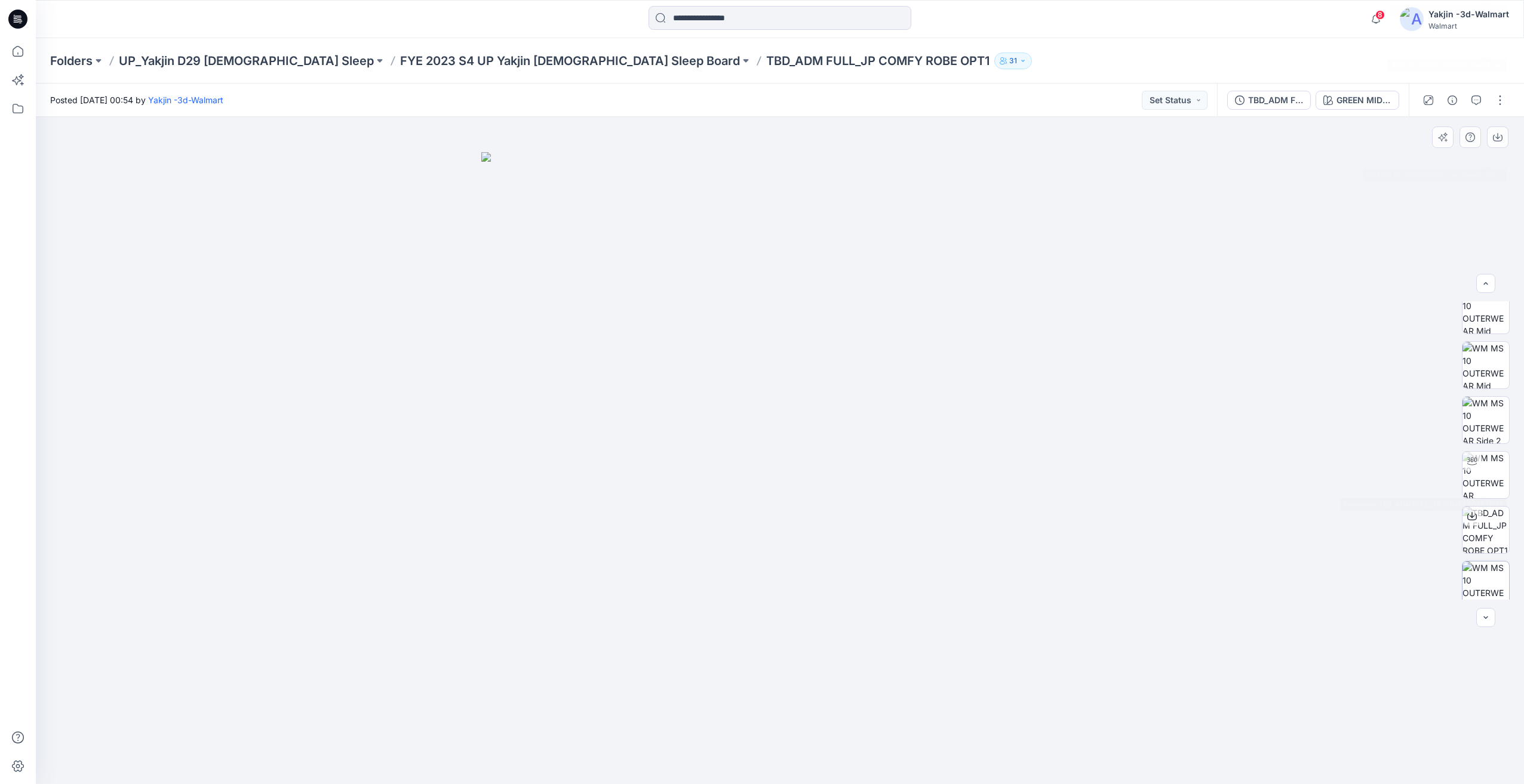
scroll to position [628, 0]
click at [1485, 424] on img at bounding box center [1486, 411] width 47 height 47
click at [1488, 499] on img at bounding box center [1486, 490] width 47 height 47
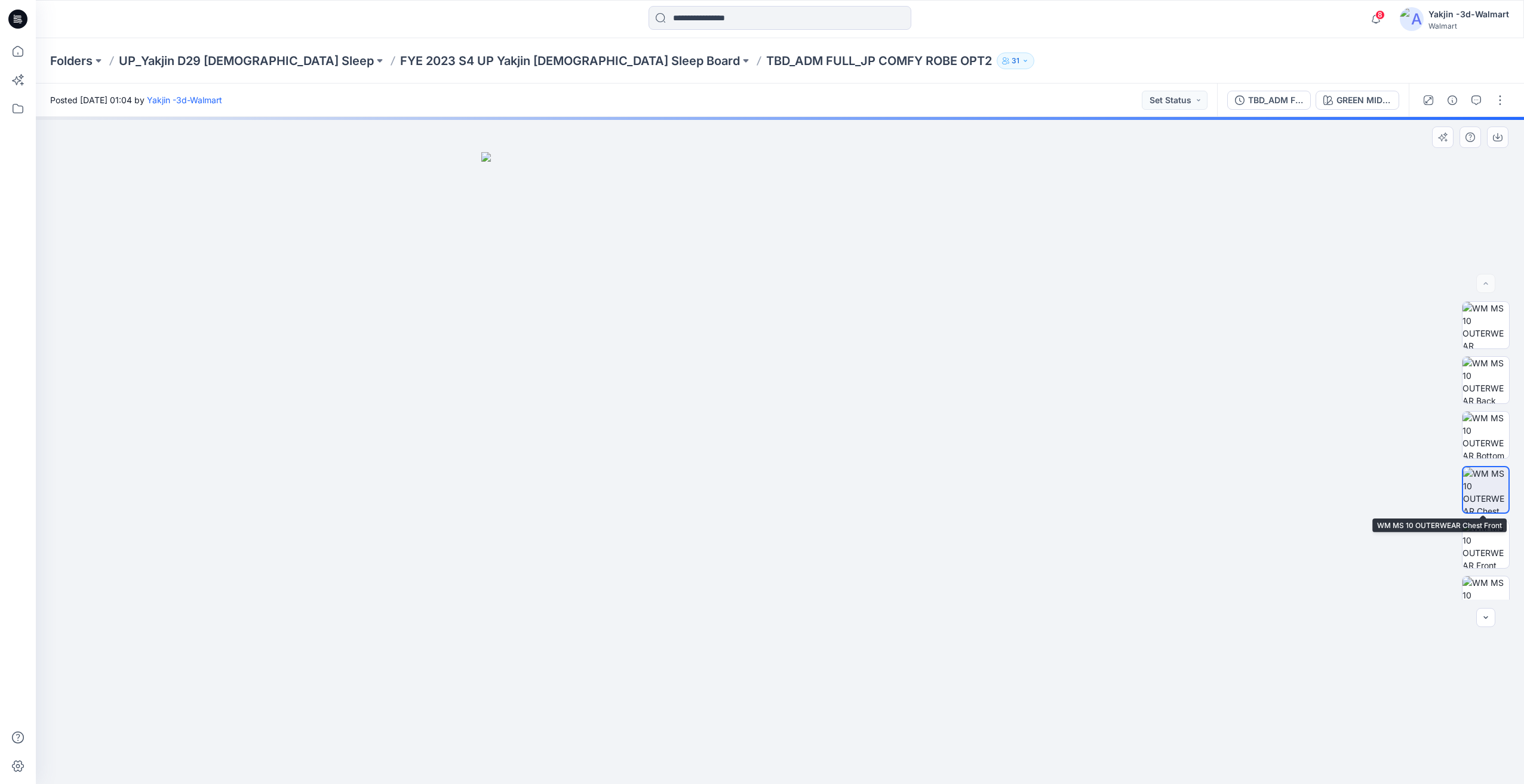
scroll to position [518, 0]
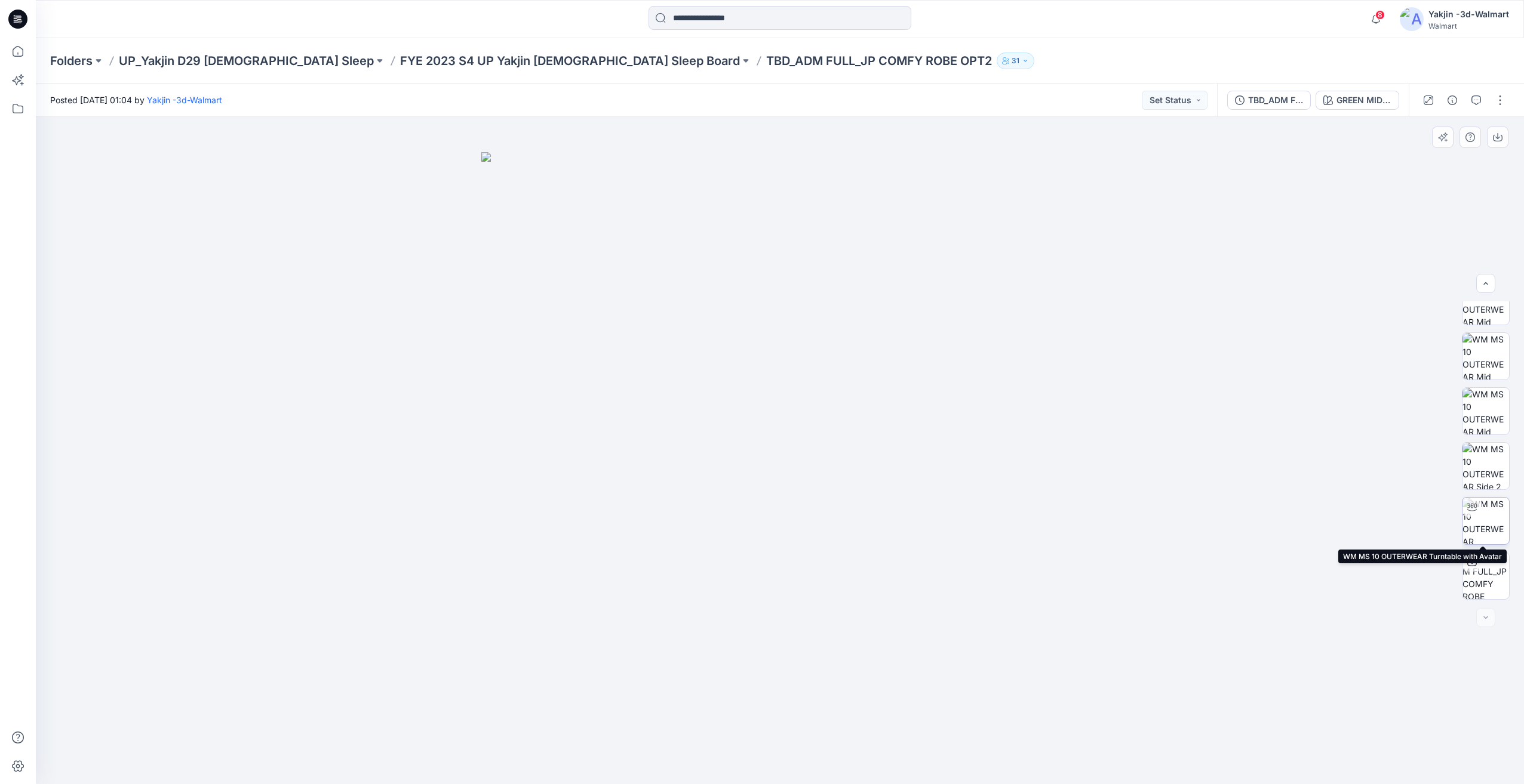
click at [1487, 528] on img at bounding box center [1486, 521] width 47 height 47
drag, startPoint x: 873, startPoint y: 708, endPoint x: 805, endPoint y: 728, distance: 70.9
click at [805, 728] on div at bounding box center [780, 450] width 1488 height 667
drag, startPoint x: 833, startPoint y: 727, endPoint x: 711, endPoint y: 726, distance: 122.0
click at [711, 726] on icon at bounding box center [781, 749] width 361 height 45
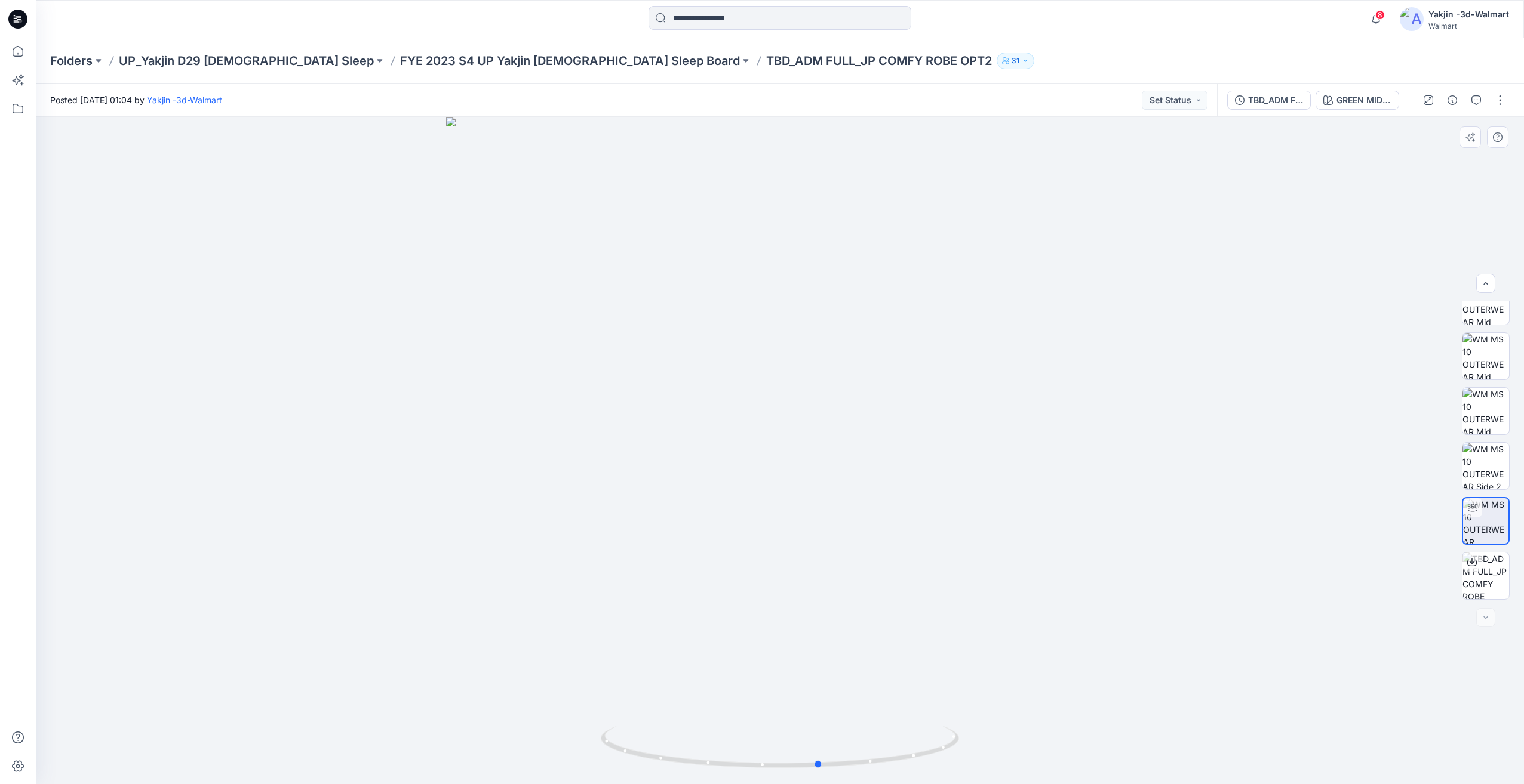
drag, startPoint x: 804, startPoint y: 721, endPoint x: 756, endPoint y: 718, distance: 48.1
click at [756, 718] on div at bounding box center [780, 450] width 1488 height 667
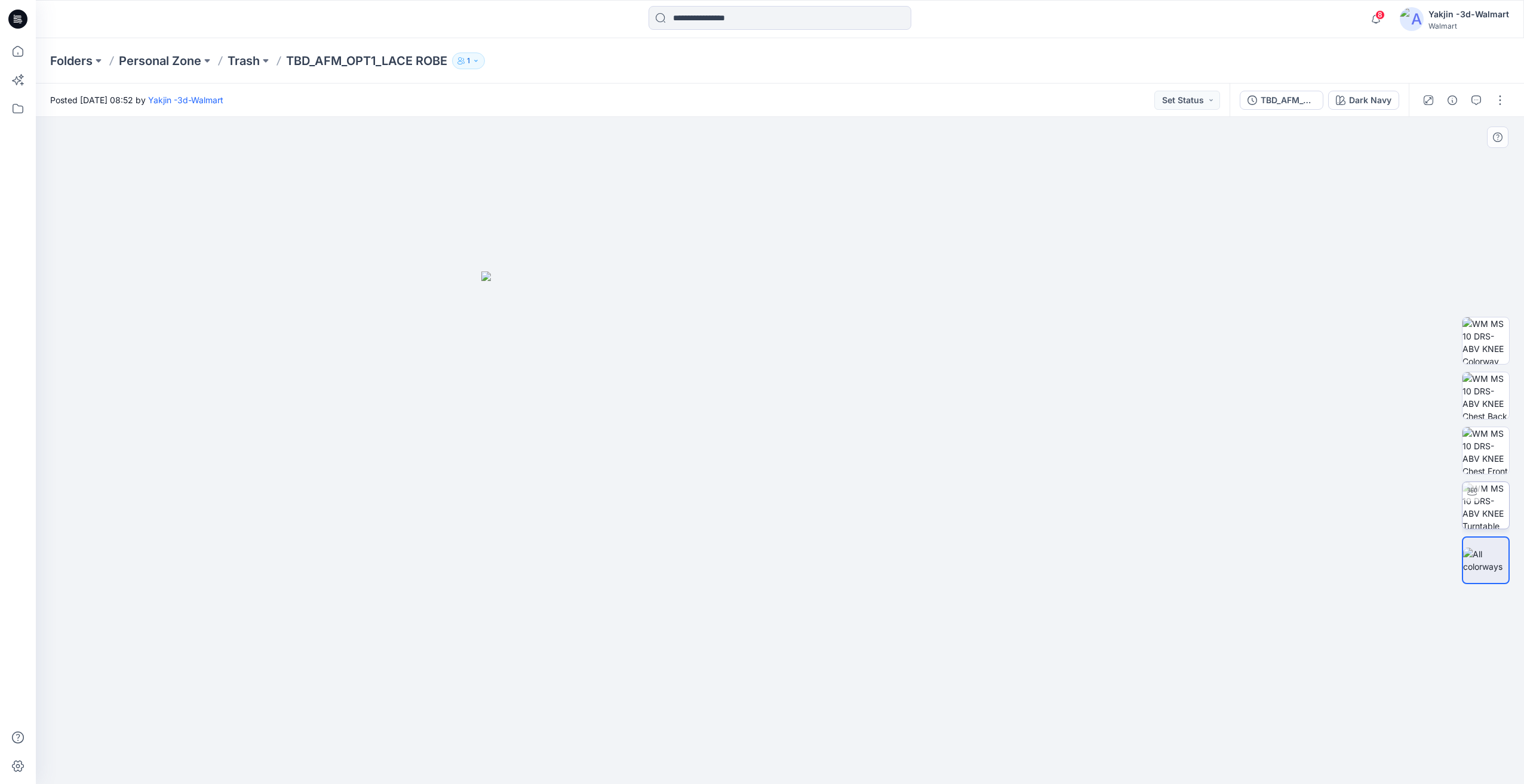
click at [1463, 505] on img at bounding box center [1486, 505] width 47 height 47
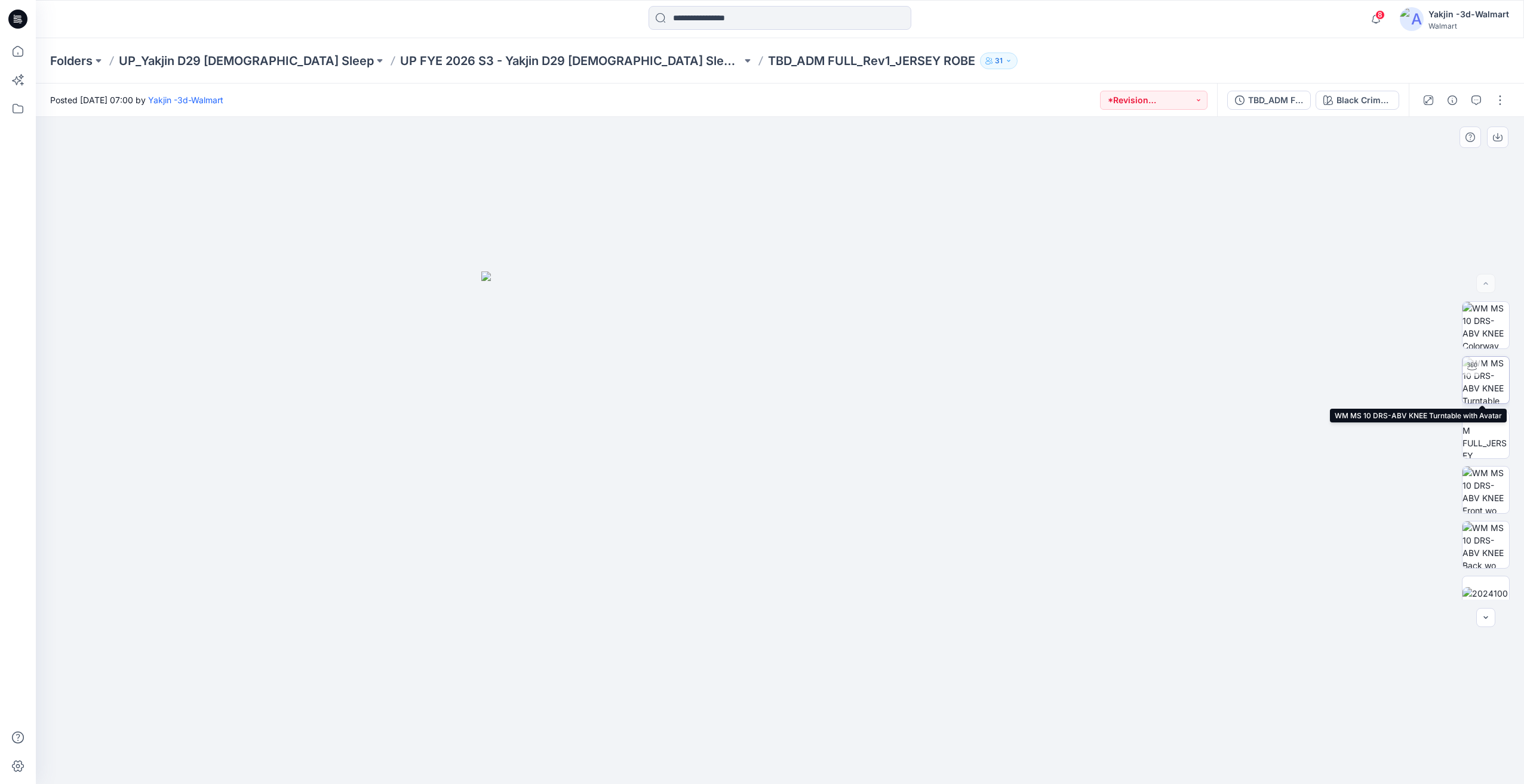
click at [1492, 382] on img at bounding box center [1486, 380] width 47 height 47
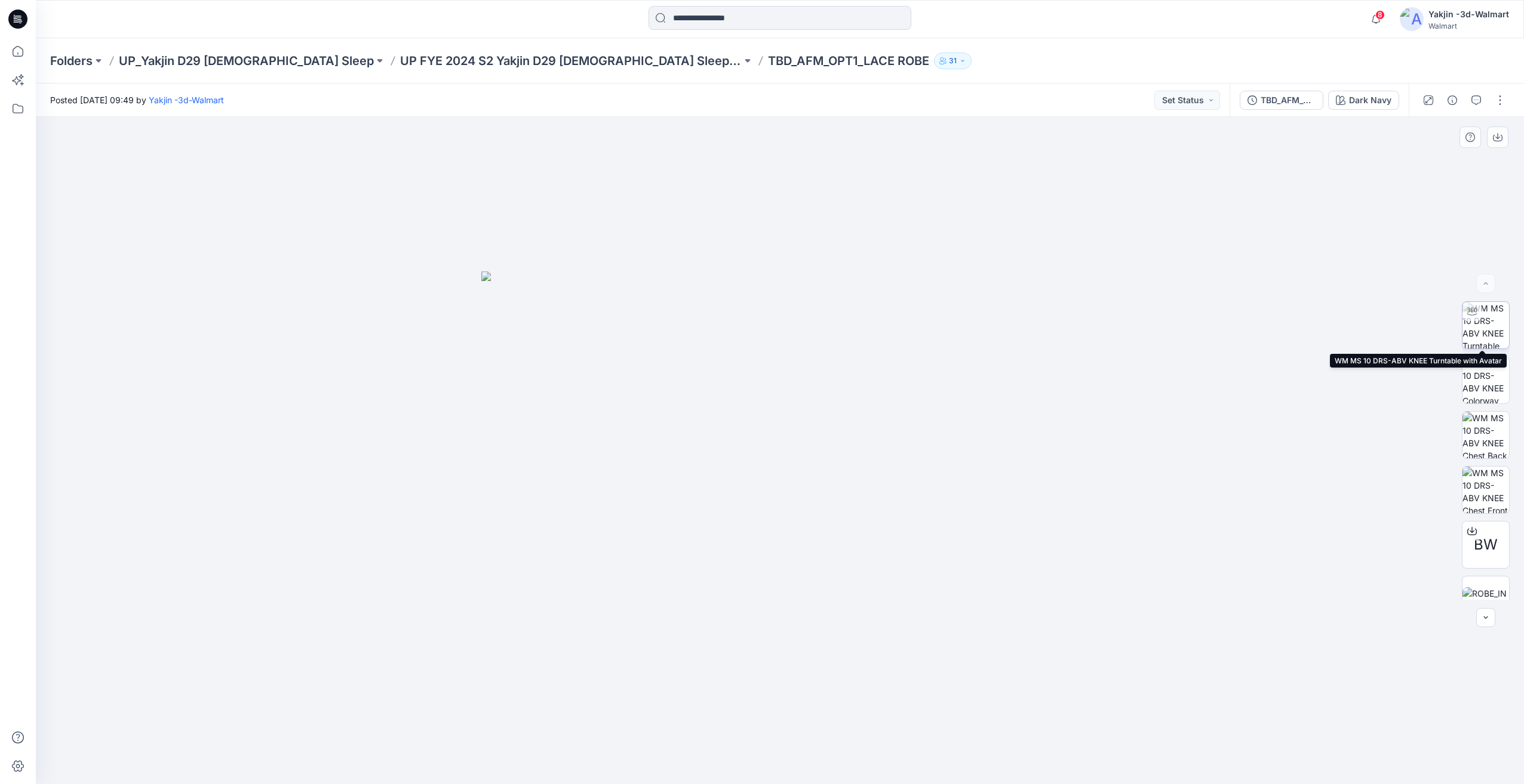
click at [1496, 346] on img at bounding box center [1486, 325] width 47 height 47
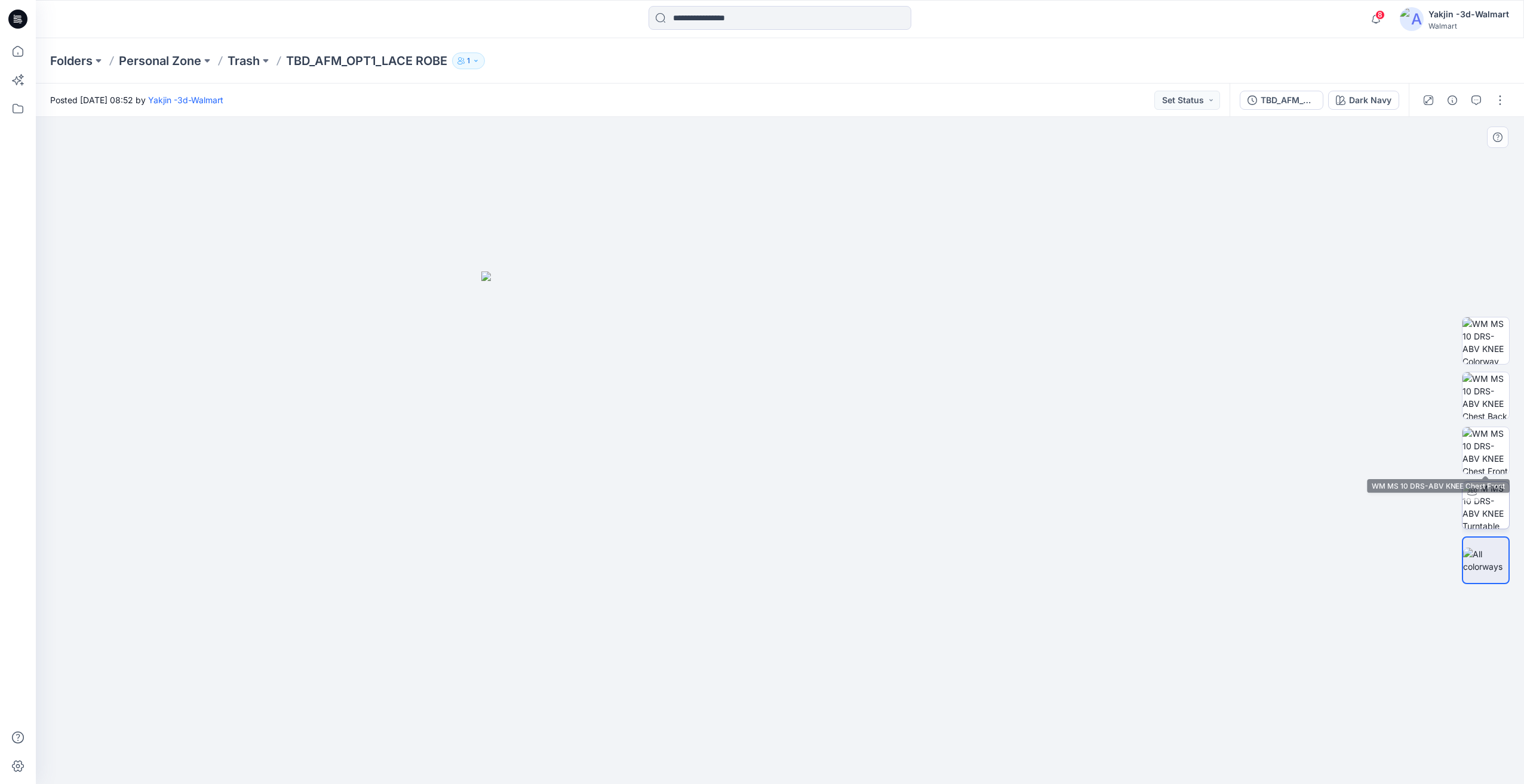
click at [1477, 500] on div at bounding box center [1472, 492] width 19 height 19
